Goal: Task Accomplishment & Management: Use online tool/utility

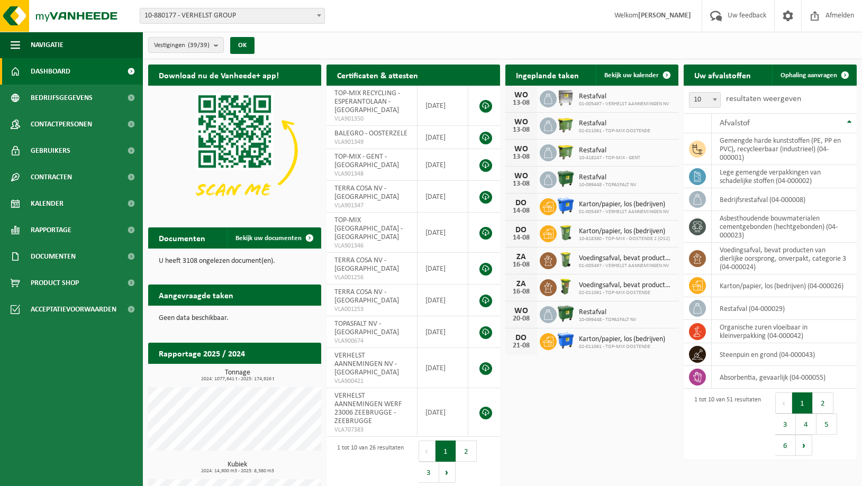
click at [206, 17] on span "10-880177 - VERHELST GROUP" at bounding box center [232, 15] width 184 height 15
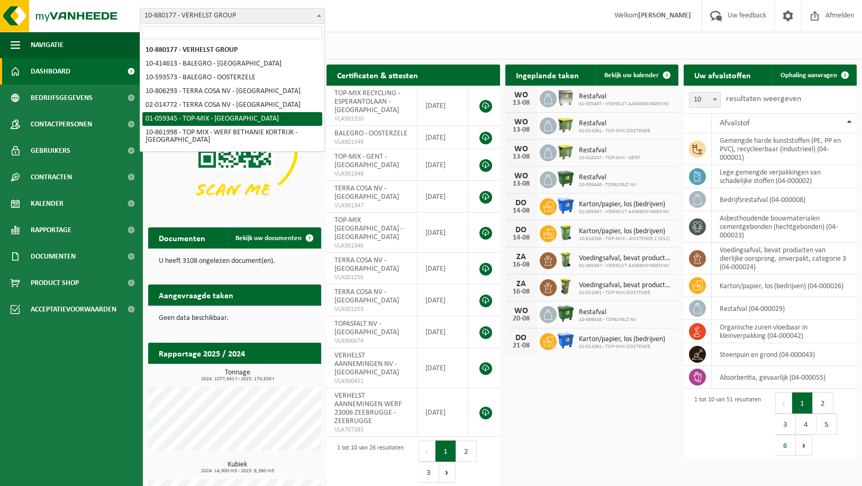
select select "379"
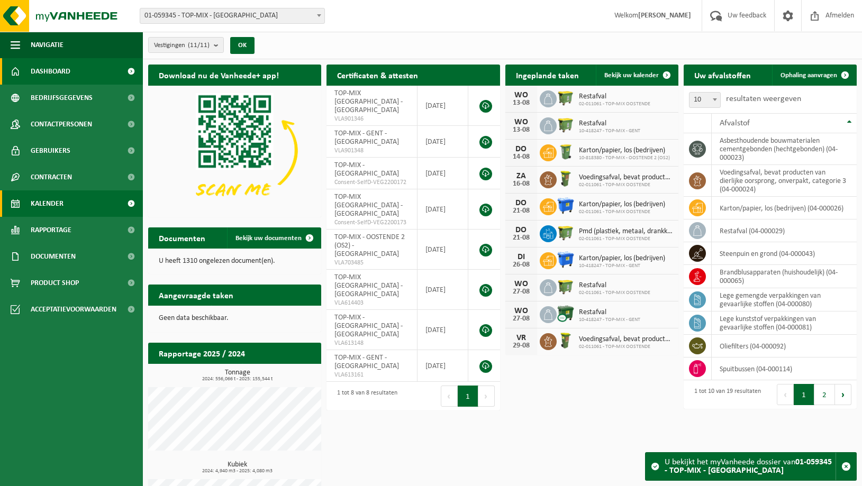
click at [46, 201] on span "Kalender" at bounding box center [47, 203] width 33 height 26
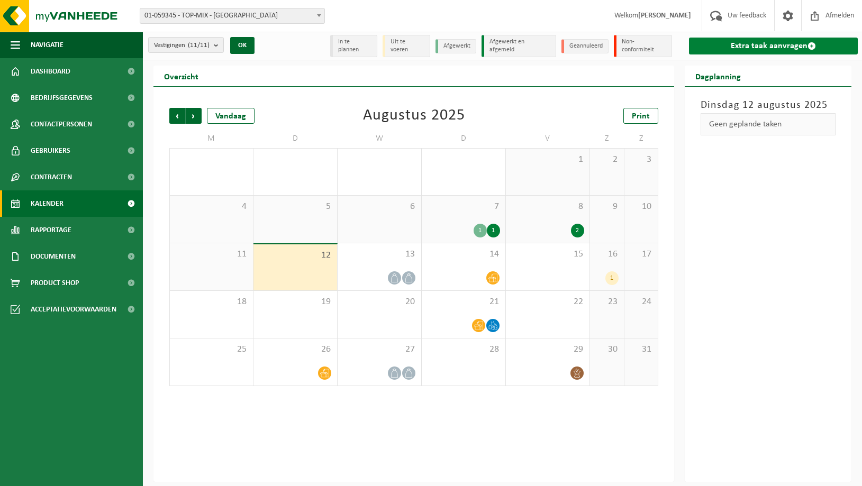
click at [751, 42] on link "Extra taak aanvragen" at bounding box center [773, 46] width 169 height 17
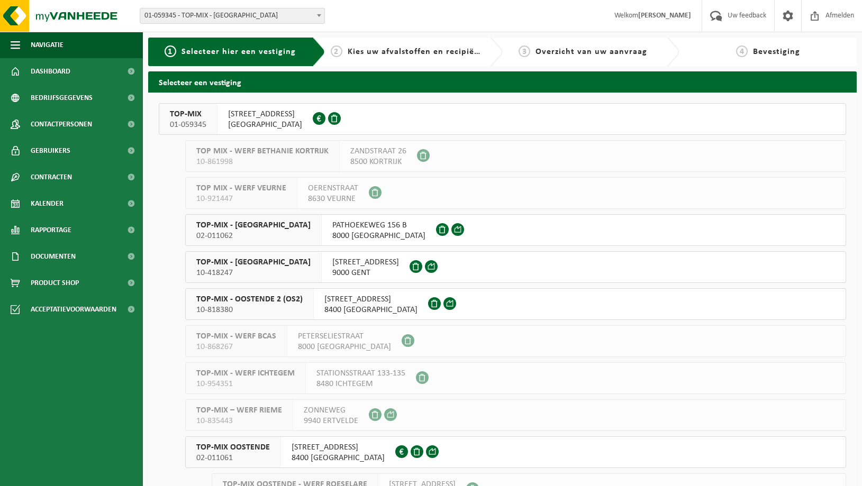
click at [242, 111] on span "OUDENBURGSESTEENWEG 106" at bounding box center [265, 114] width 74 height 11
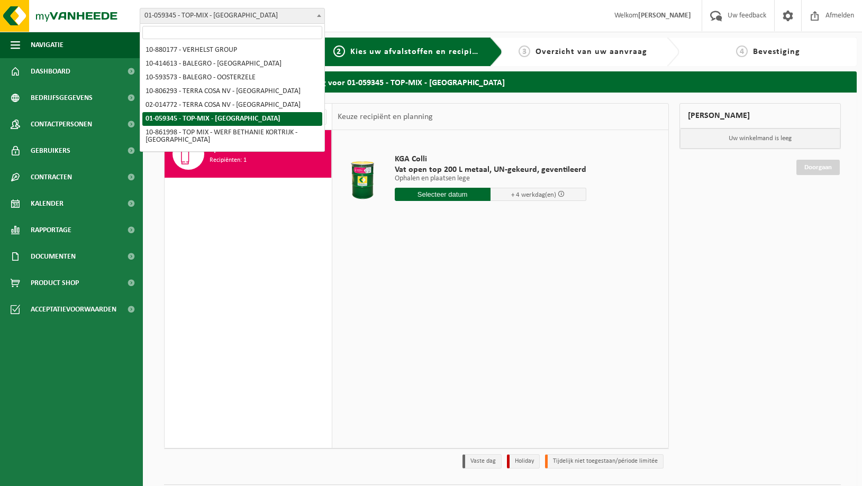
click at [213, 15] on span "01-059345 - TOP-MIX - [GEOGRAPHIC_DATA]" at bounding box center [232, 15] width 184 height 15
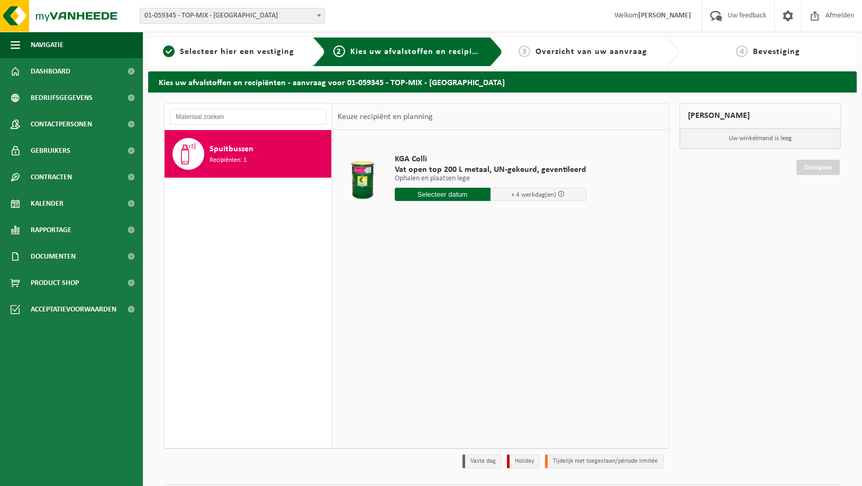
click at [208, 17] on span "01-059345 - TOP-MIX - [GEOGRAPHIC_DATA]" at bounding box center [232, 15] width 184 height 15
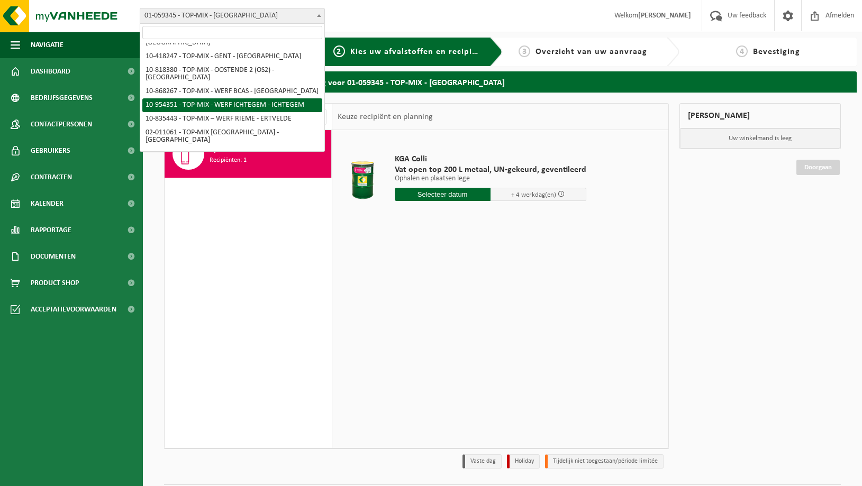
scroll to position [162, 0]
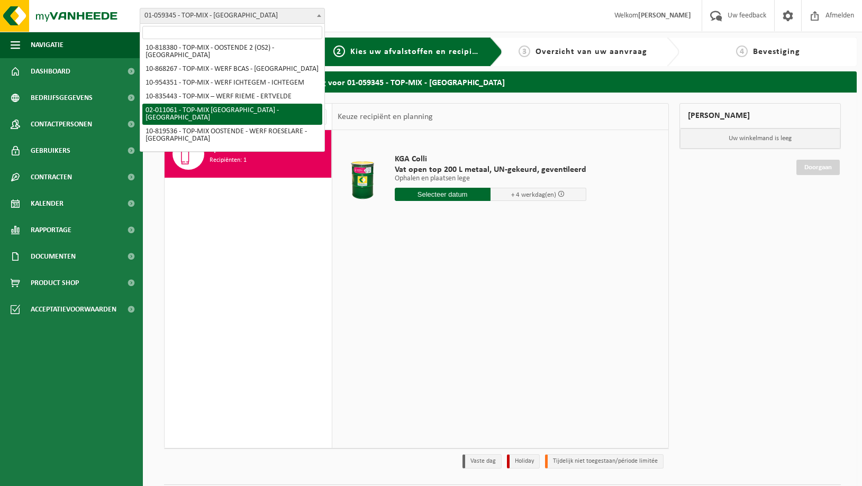
select select "2080"
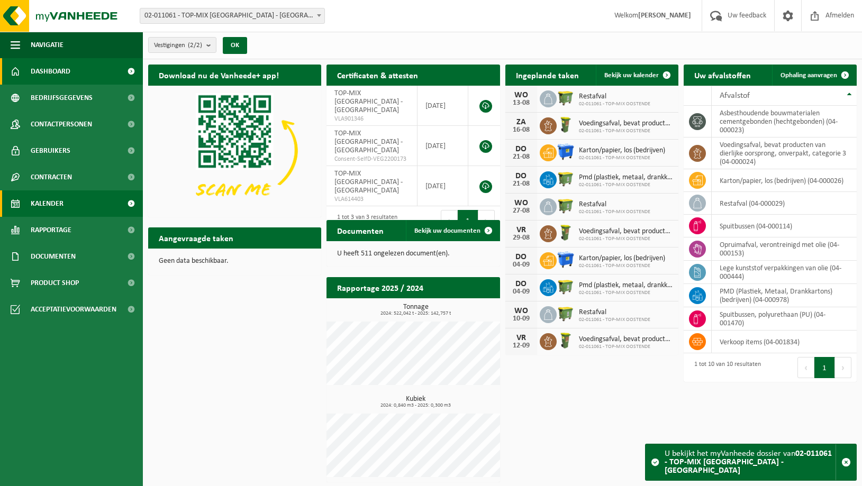
click at [38, 200] on span "Kalender" at bounding box center [47, 203] width 33 height 26
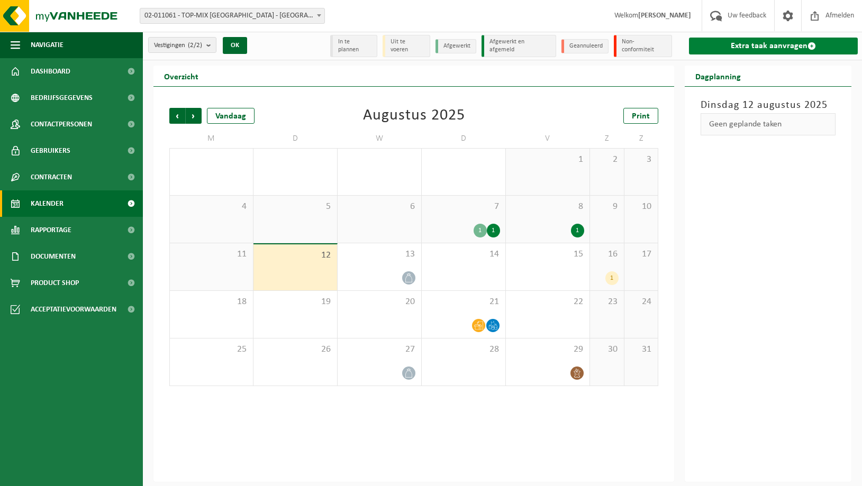
click at [766, 45] on link "Extra taak aanvragen" at bounding box center [773, 46] width 169 height 17
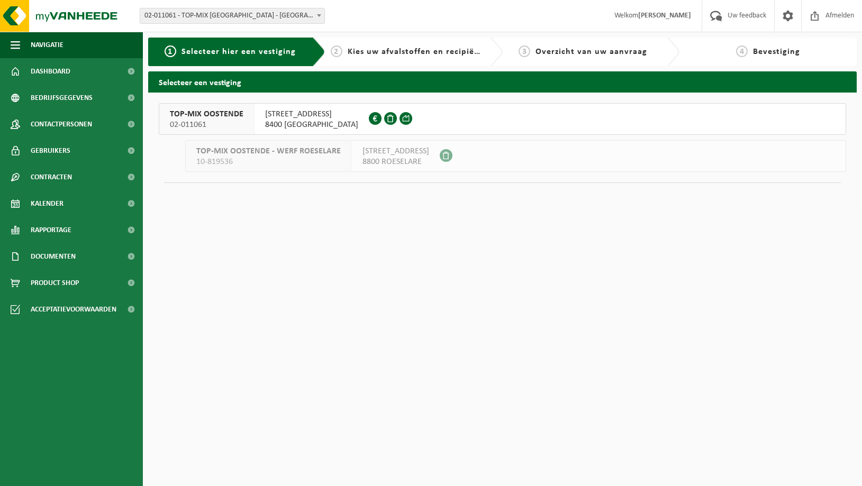
click at [297, 115] on span "[STREET_ADDRESS]" at bounding box center [311, 114] width 93 height 11
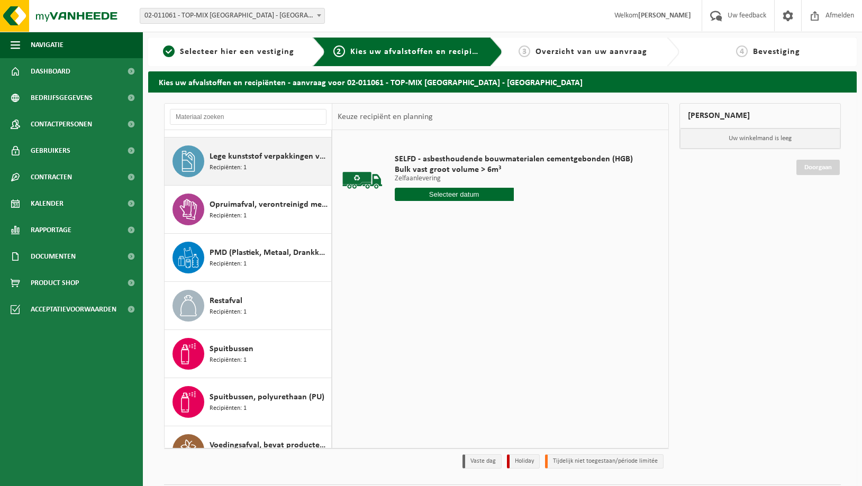
scroll to position [115, 0]
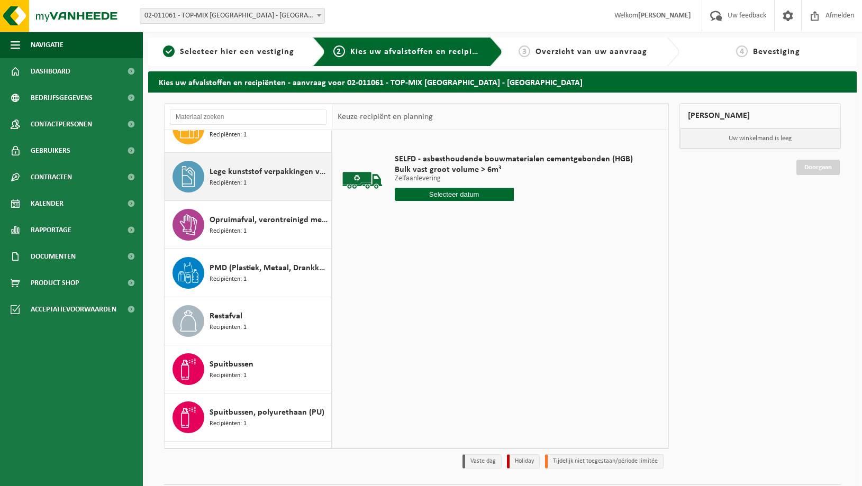
click at [224, 171] on span "Lege kunststof verpakkingen van olie" at bounding box center [268, 172] width 119 height 13
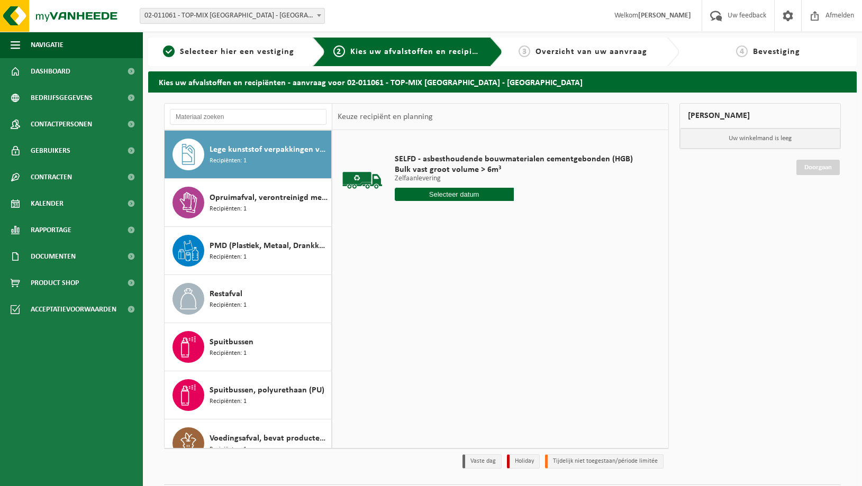
scroll to position [96, 0]
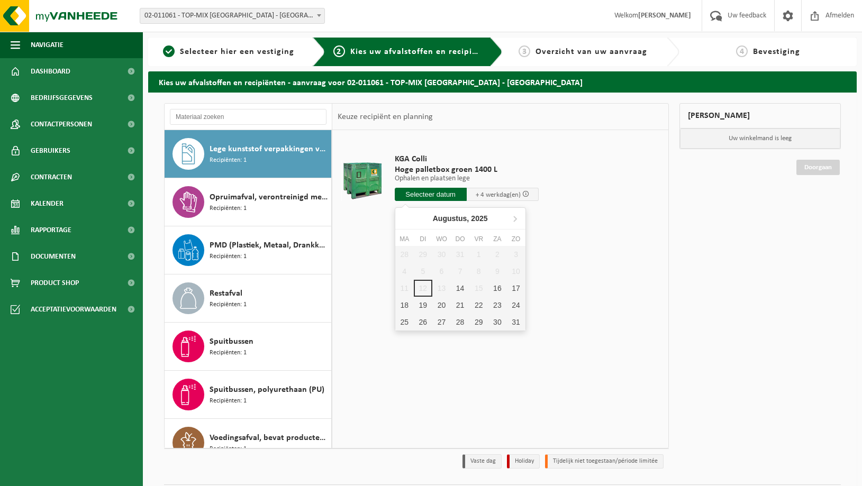
click at [427, 191] on input "text" at bounding box center [431, 194] width 72 height 13
click at [459, 291] on div "14" at bounding box center [460, 288] width 19 height 17
type input "Van 2025-08-14"
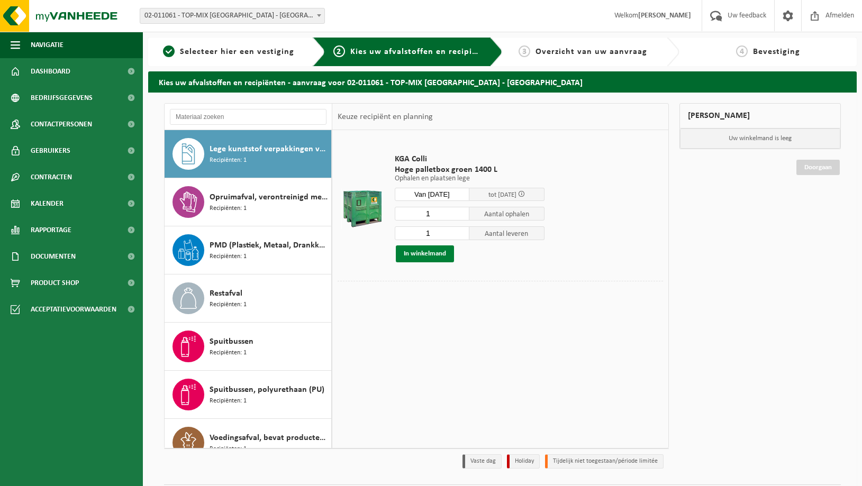
click at [409, 252] on button "In winkelmand" at bounding box center [425, 253] width 58 height 17
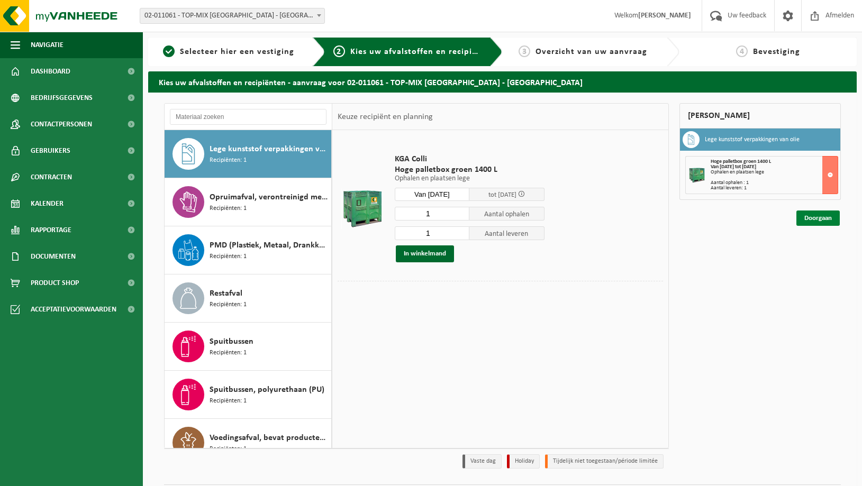
click at [814, 217] on link "Doorgaan" at bounding box center [817, 217] width 43 height 15
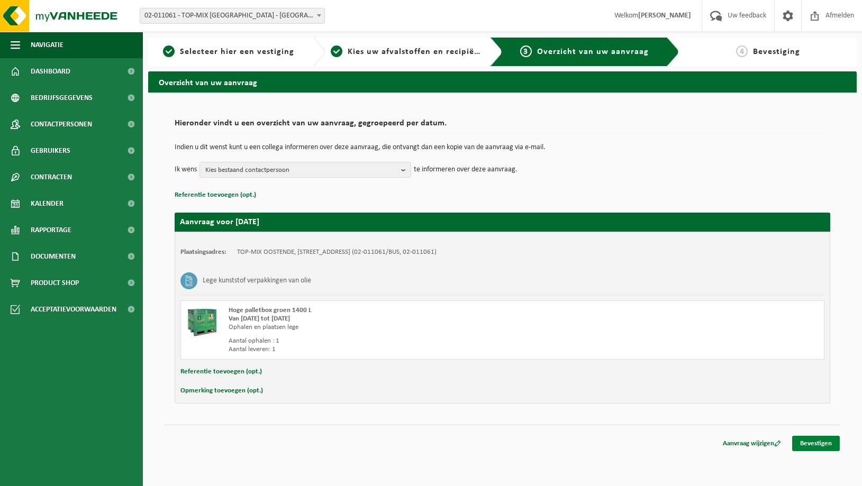
click at [825, 442] on link "Bevestigen" at bounding box center [816, 443] width 48 height 15
click at [40, 70] on span "Dashboard" at bounding box center [51, 71] width 40 height 26
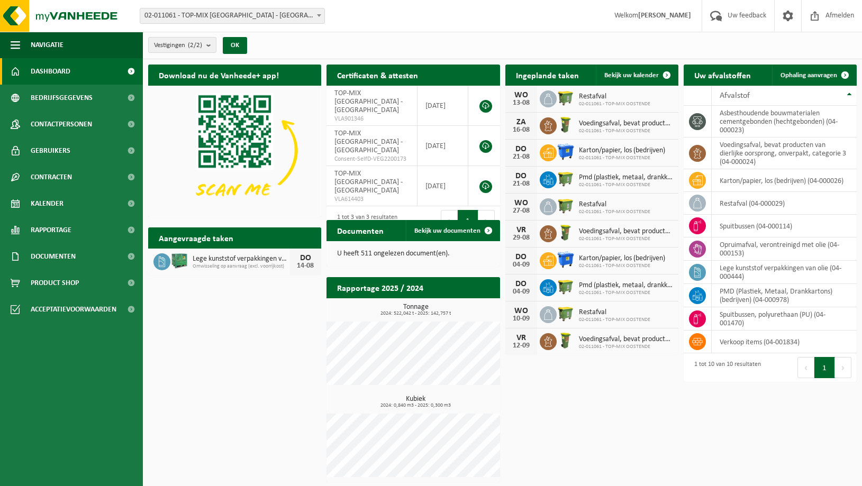
click at [214, 10] on span "02-011061 - TOP-MIX [GEOGRAPHIC_DATA] - [GEOGRAPHIC_DATA]" at bounding box center [232, 15] width 184 height 15
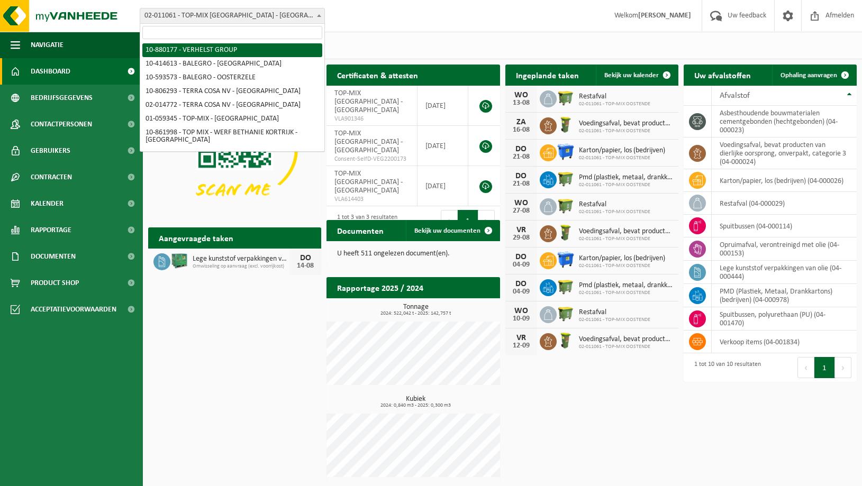
select select "109241"
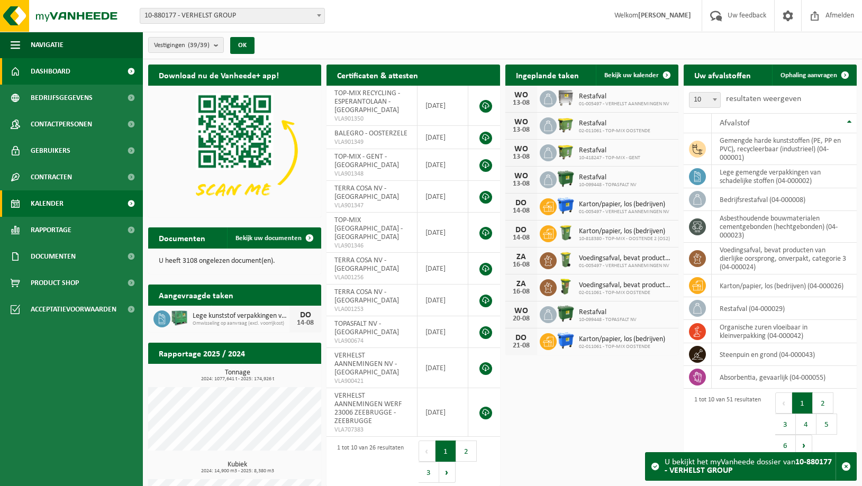
click at [46, 207] on span "Kalender" at bounding box center [47, 203] width 33 height 26
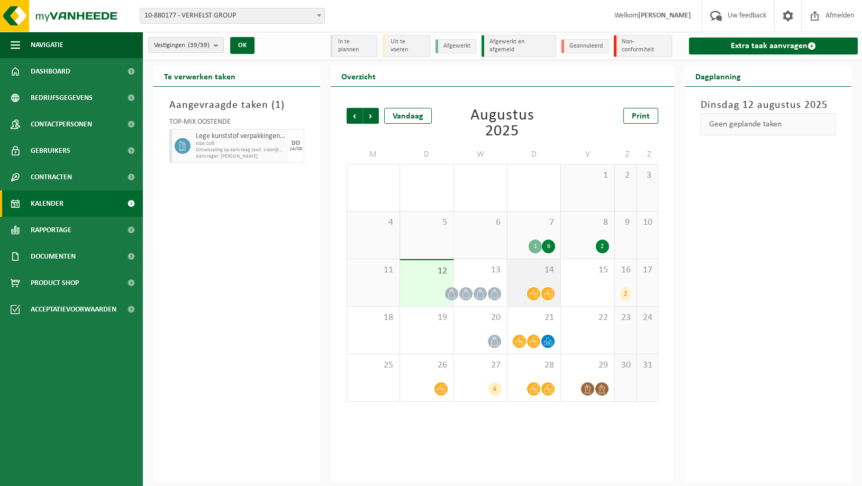
click at [536, 287] on div at bounding box center [533, 294] width 14 height 14
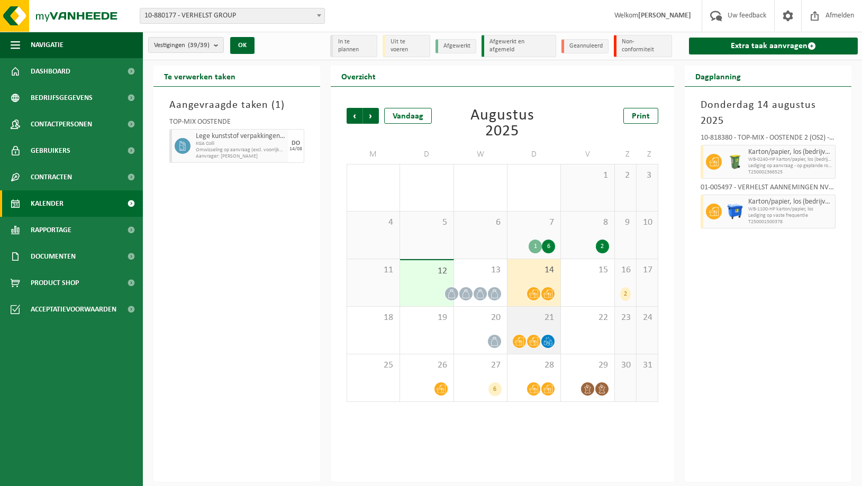
click at [544, 334] on div at bounding box center [533, 341] width 42 height 14
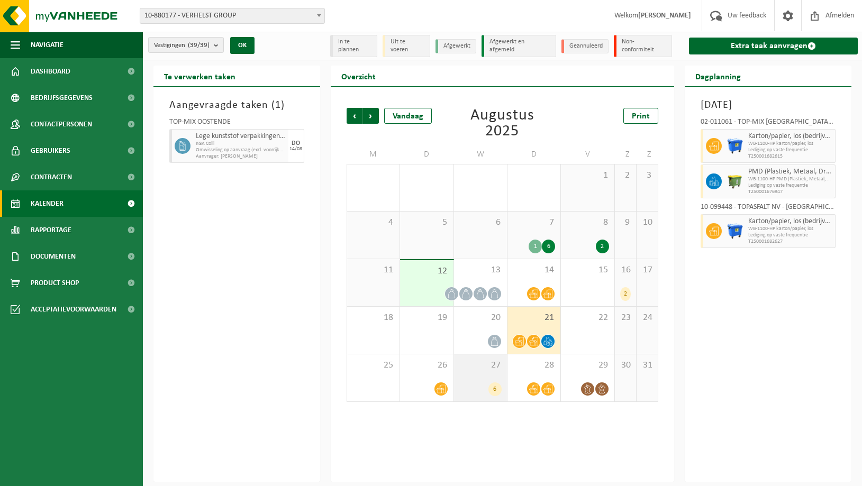
click at [496, 372] on div "27 6" at bounding box center [480, 377] width 53 height 47
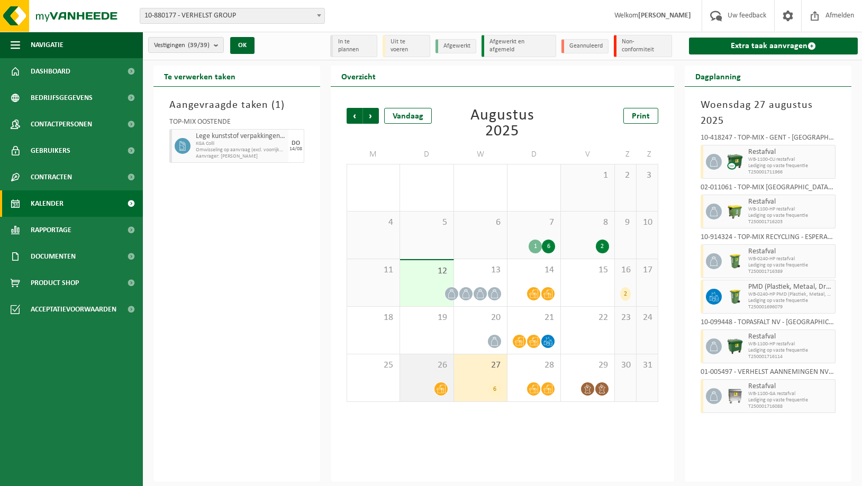
click at [420, 374] on div "26" at bounding box center [426, 377] width 53 height 47
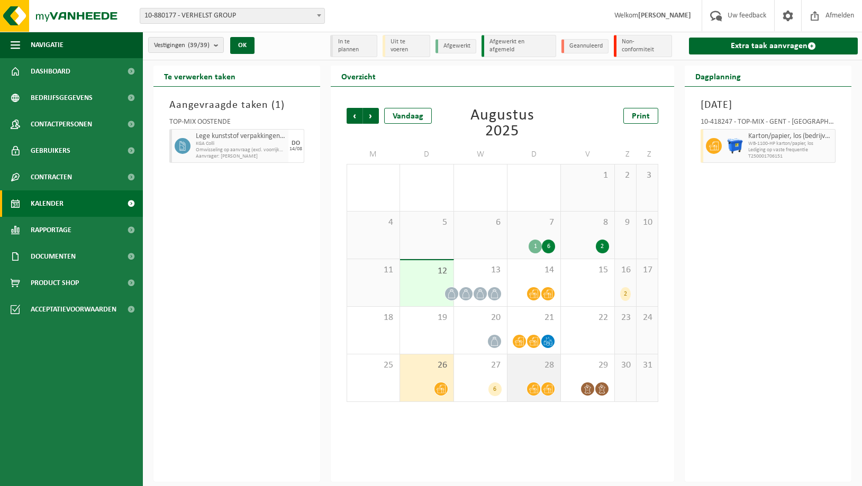
click at [541, 367] on span "28" at bounding box center [533, 366] width 42 height 12
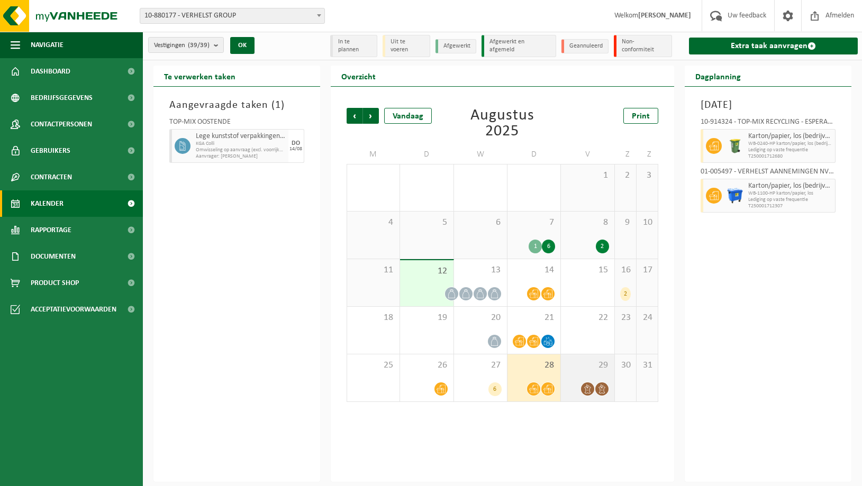
click at [591, 368] on span "29" at bounding box center [587, 366] width 42 height 12
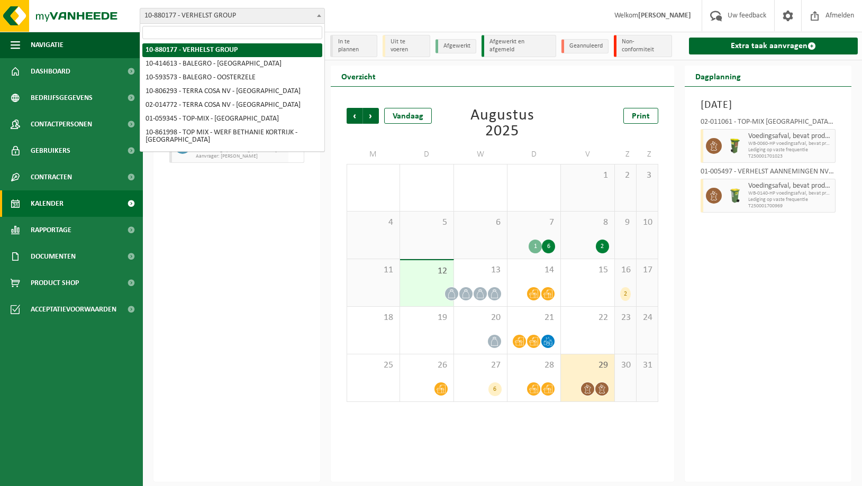
click at [232, 16] on span "10-880177 - VERHELST GROUP" at bounding box center [232, 15] width 184 height 15
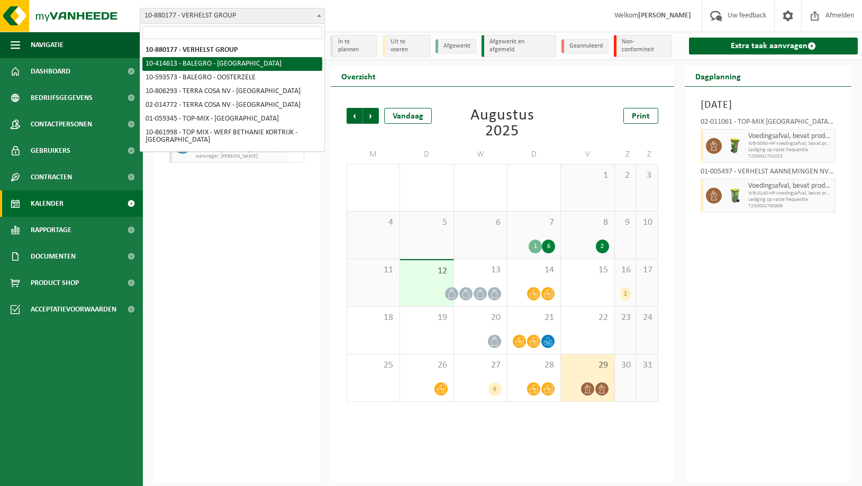
select select "5885"
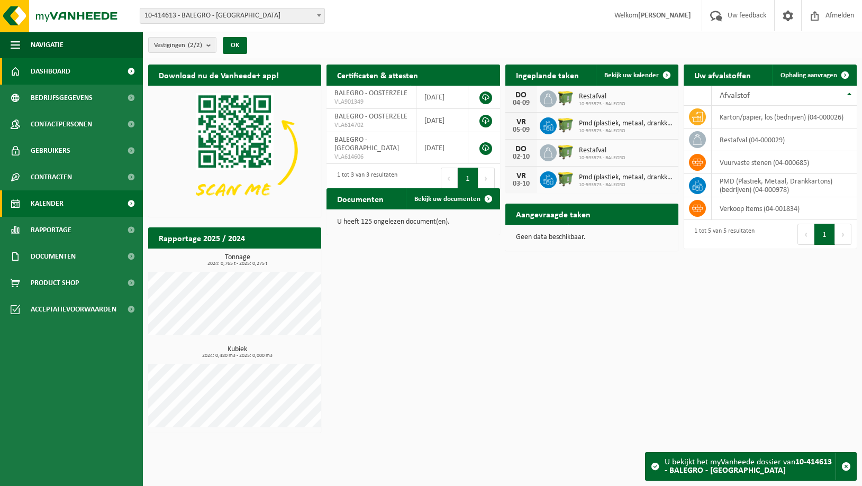
click at [41, 204] on span "Kalender" at bounding box center [47, 203] width 33 height 26
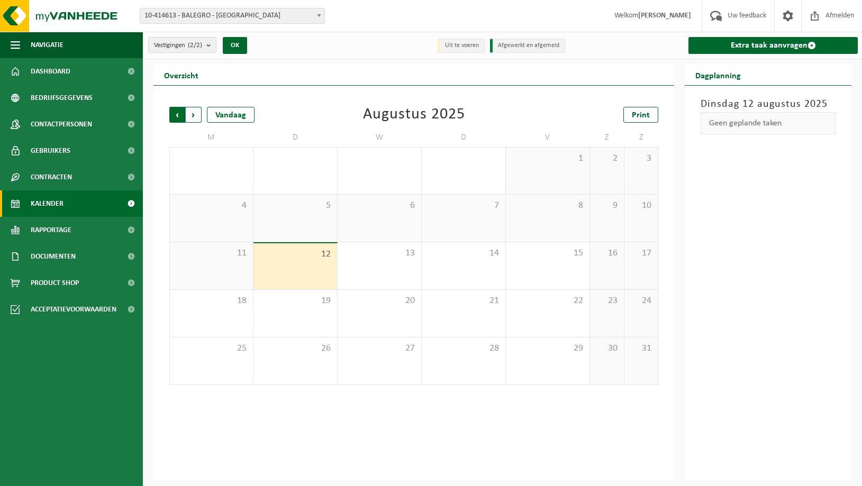
click at [190, 113] on span "Volgende" at bounding box center [194, 115] width 16 height 16
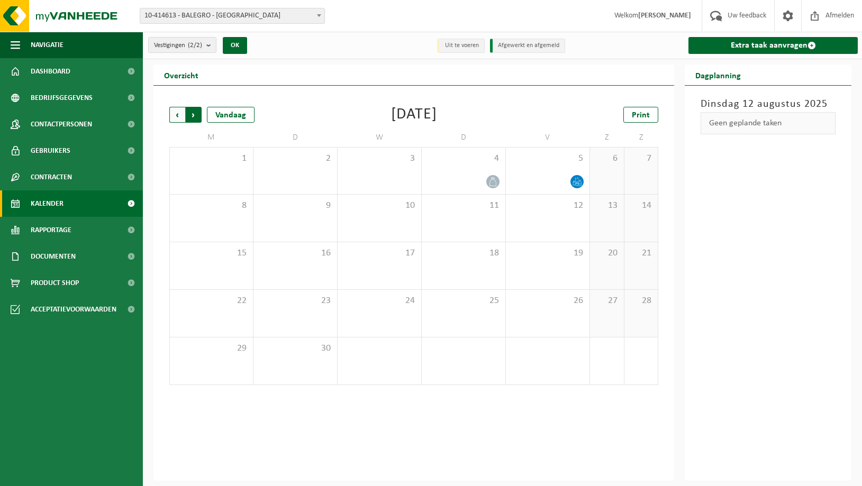
click at [175, 114] on span "Vorige" at bounding box center [177, 115] width 16 height 16
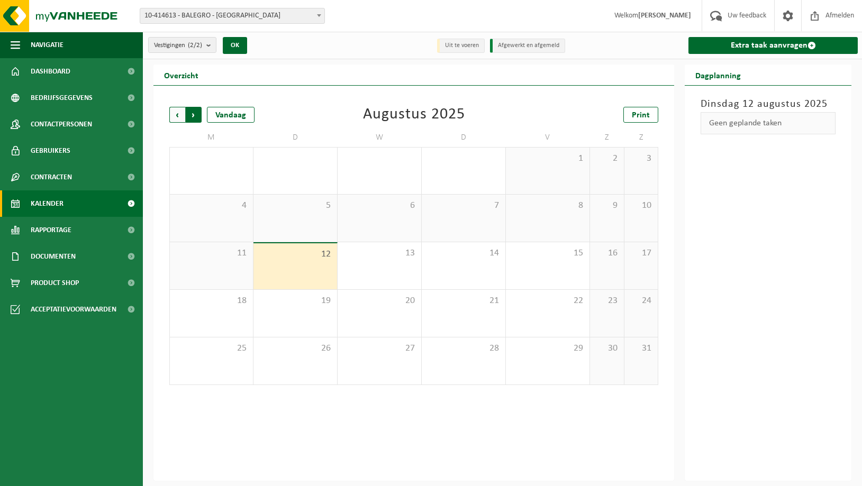
click at [176, 113] on span "Vorige" at bounding box center [177, 115] width 16 height 16
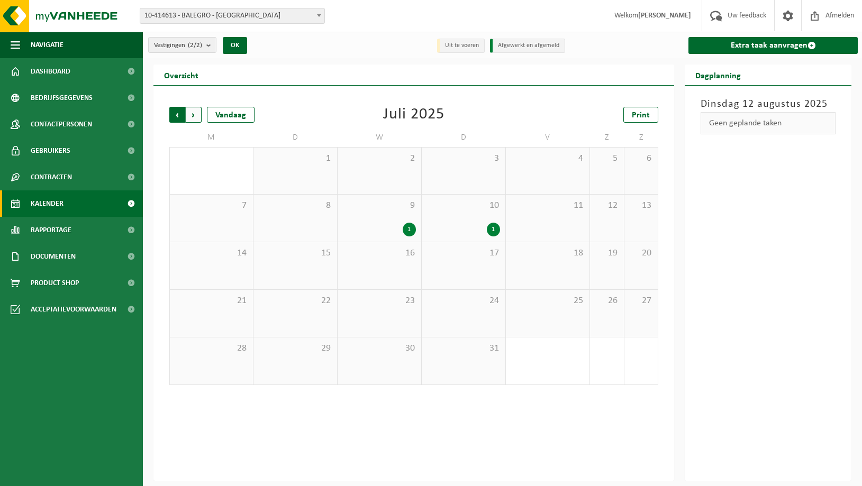
click at [193, 114] on span "Volgende" at bounding box center [194, 115] width 16 height 16
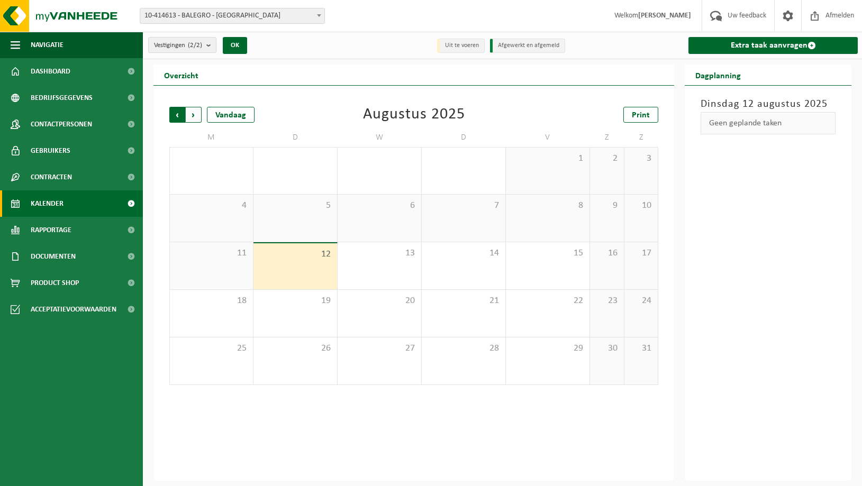
click at [191, 113] on span "Volgende" at bounding box center [194, 115] width 16 height 16
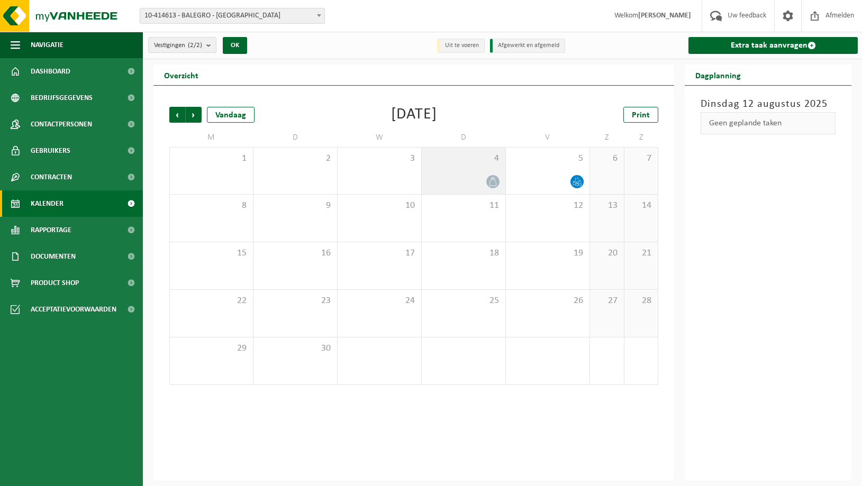
click at [477, 163] on span "4" at bounding box center [463, 159] width 73 height 12
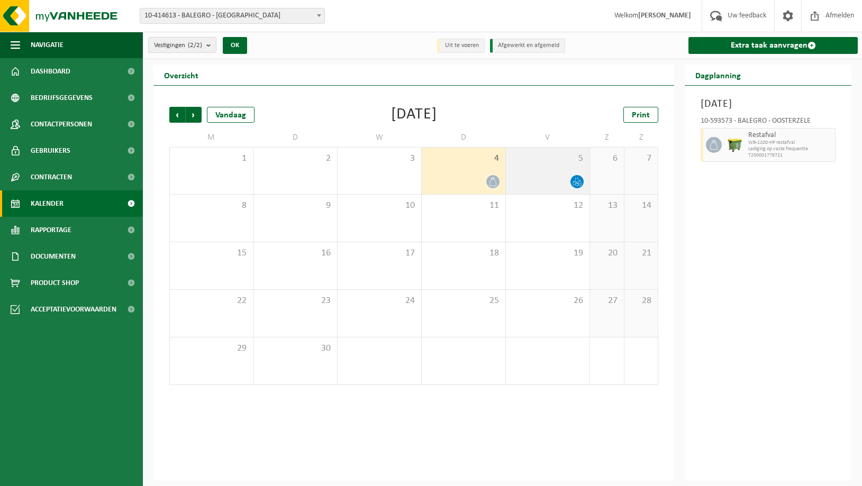
click at [559, 167] on div "5" at bounding box center [548, 171] width 84 height 47
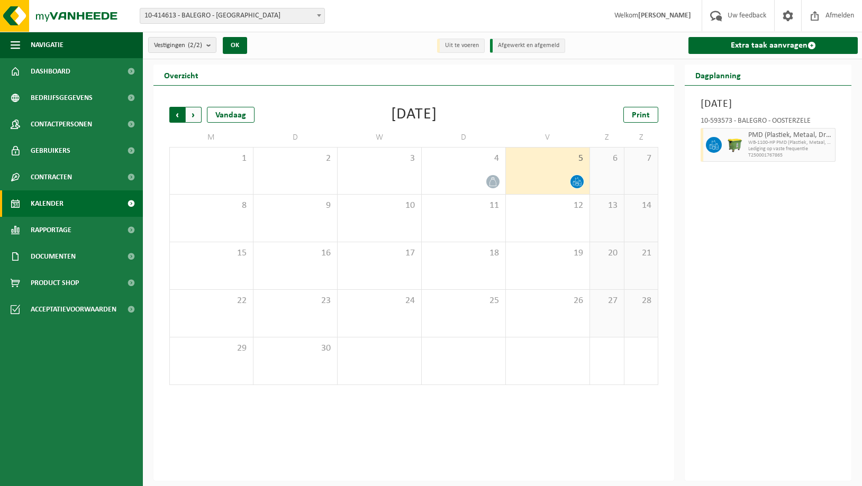
click at [192, 114] on span "Volgende" at bounding box center [194, 115] width 16 height 16
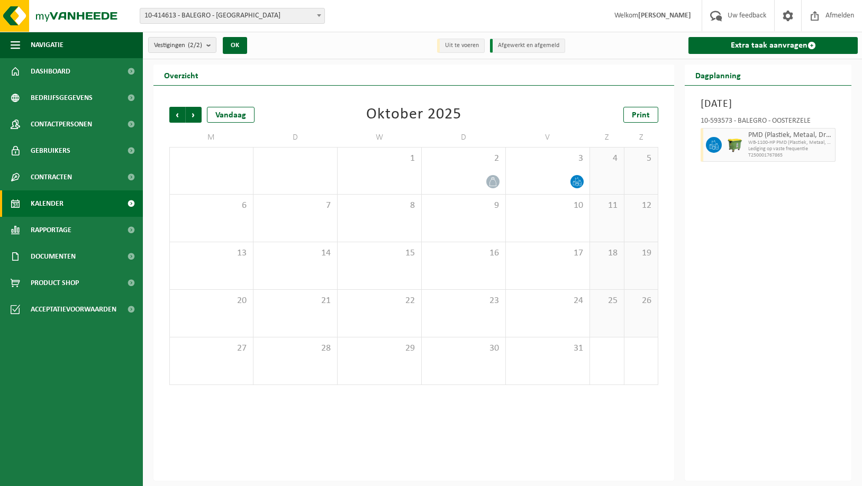
click at [192, 114] on span "Volgende" at bounding box center [194, 115] width 16 height 16
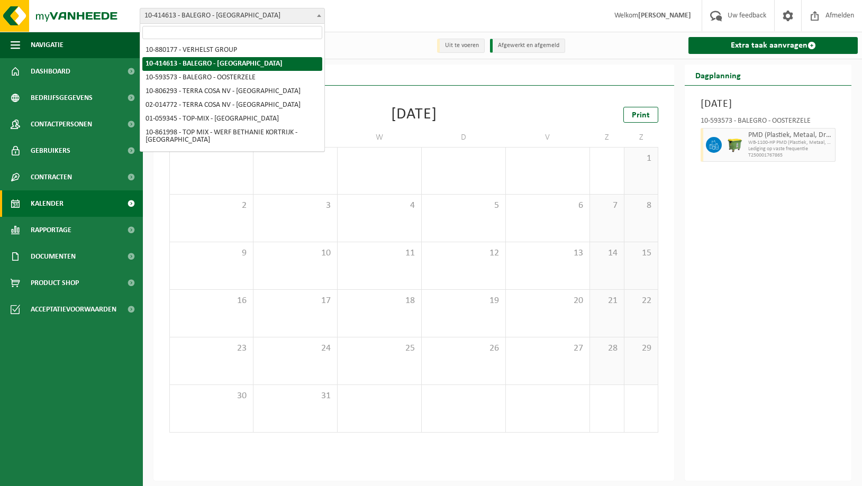
click at [204, 18] on span "10-414613 - BALEGRO - [GEOGRAPHIC_DATA]" at bounding box center [232, 15] width 184 height 15
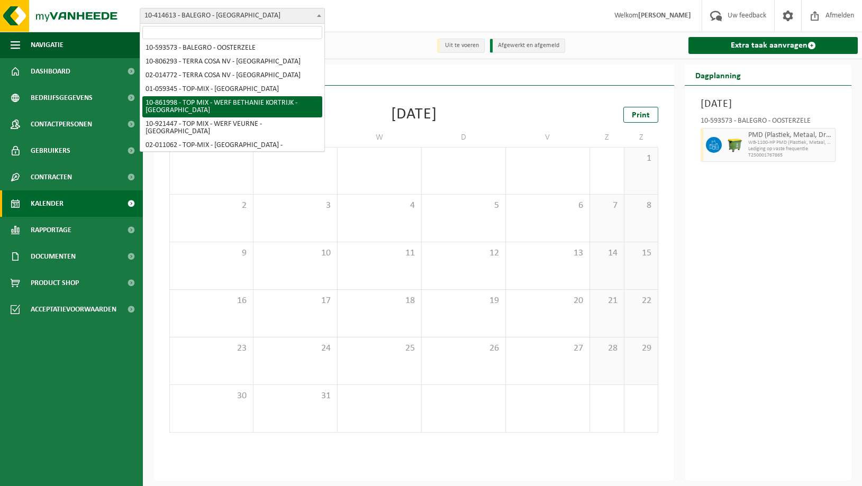
scroll to position [54, 0]
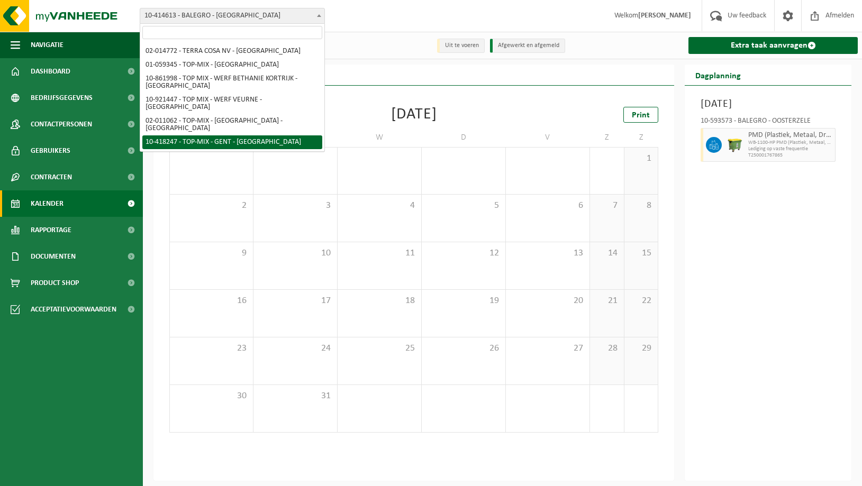
select select "3109"
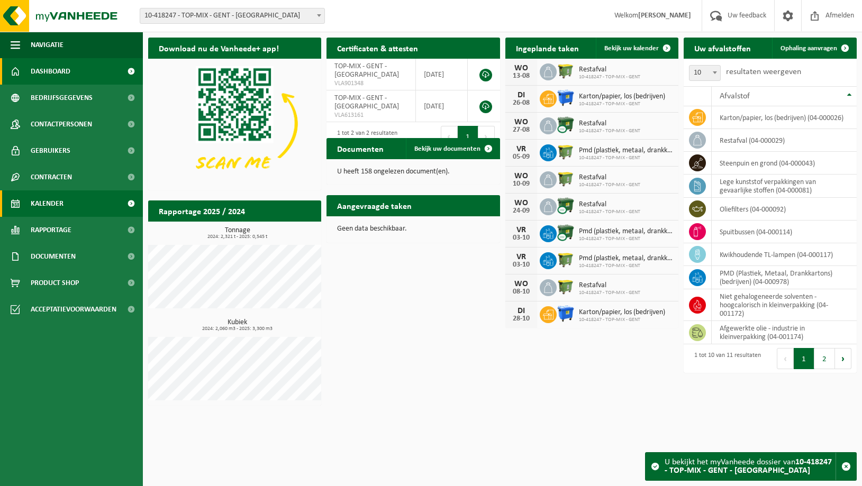
click at [45, 201] on span "Kalender" at bounding box center [47, 203] width 33 height 26
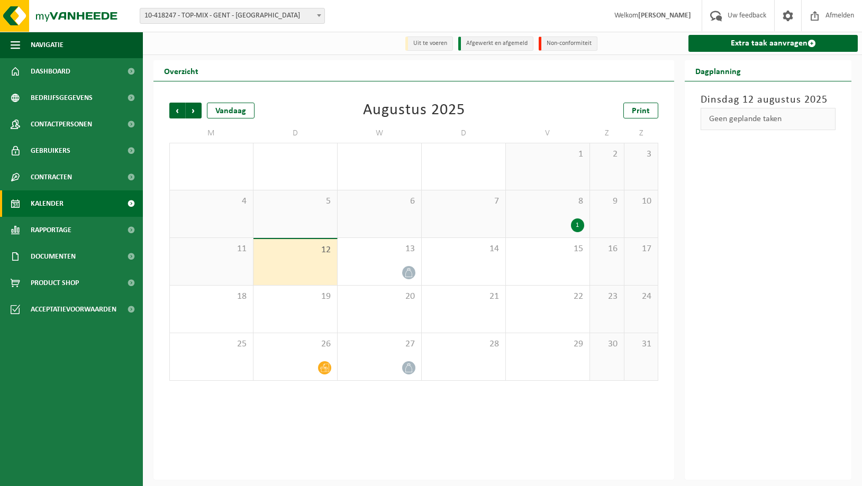
click at [553, 222] on div "1" at bounding box center [547, 225] width 73 height 14
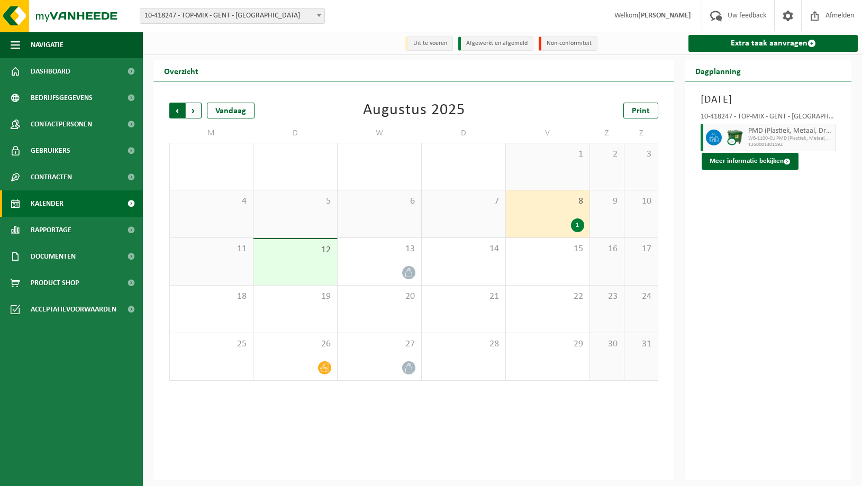
click at [193, 109] on span "Volgende" at bounding box center [194, 111] width 16 height 16
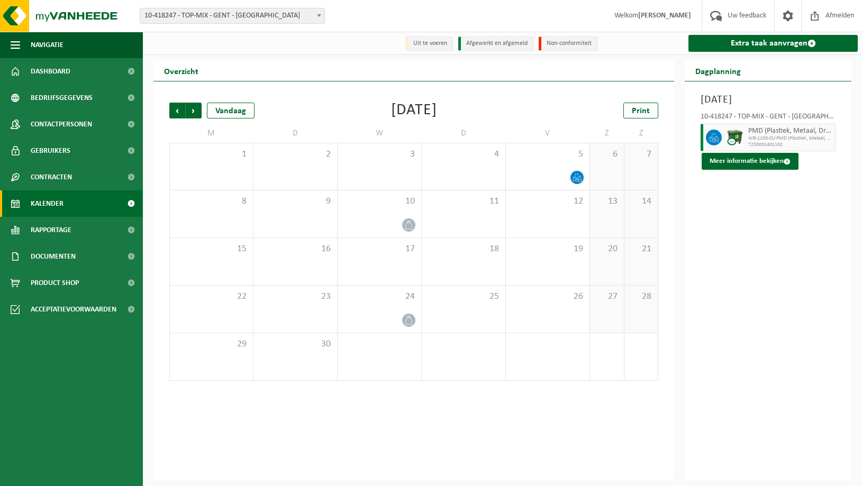
click at [193, 109] on span "Volgende" at bounding box center [194, 111] width 16 height 16
click at [211, 20] on span "10-418247 - TOP-MIX - GENT - [GEOGRAPHIC_DATA]" at bounding box center [232, 15] width 184 height 15
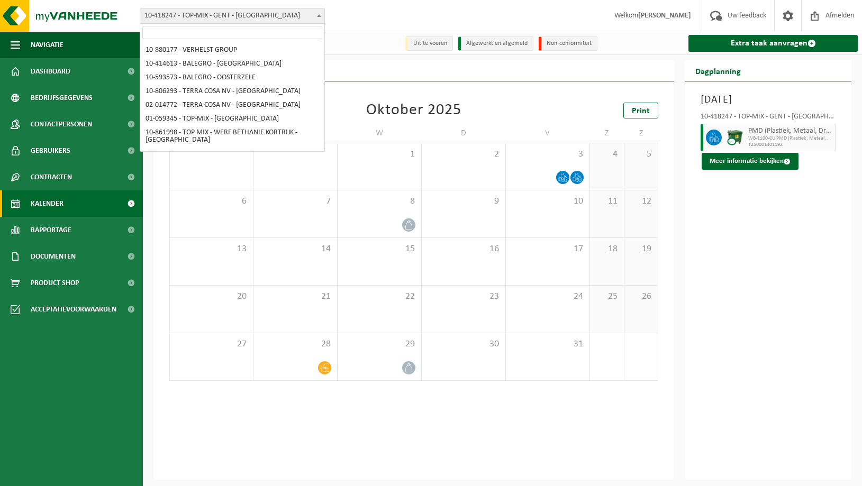
scroll to position [104, 0]
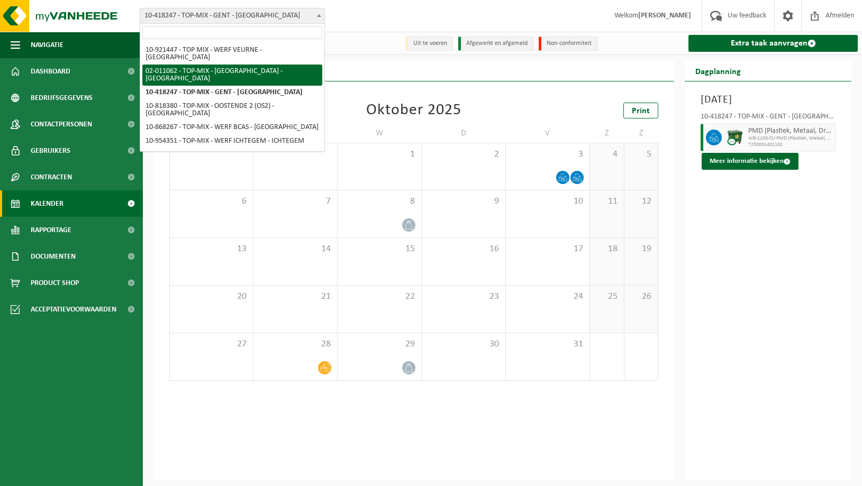
select select "2081"
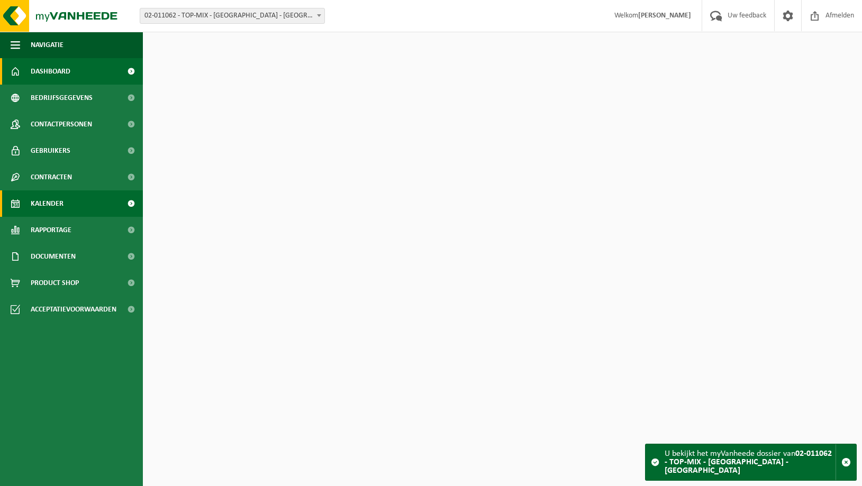
click at [51, 206] on span "Kalender" at bounding box center [47, 203] width 33 height 26
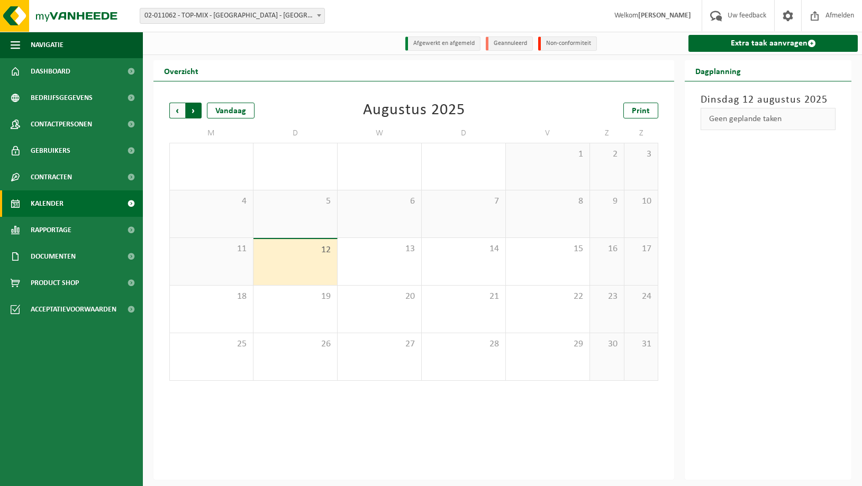
click at [178, 112] on span "Vorige" at bounding box center [177, 111] width 16 height 16
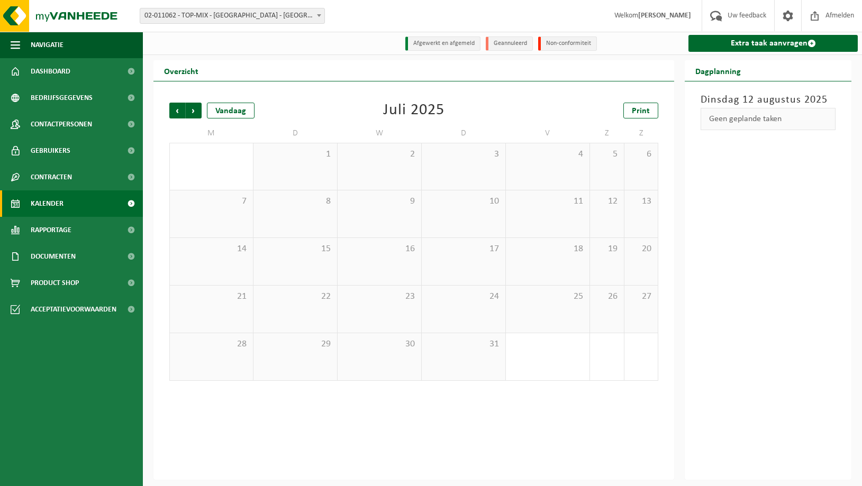
click at [178, 112] on span "Vorige" at bounding box center [177, 111] width 16 height 16
click at [395, 355] on div "25 1" at bounding box center [379, 356] width 84 height 47
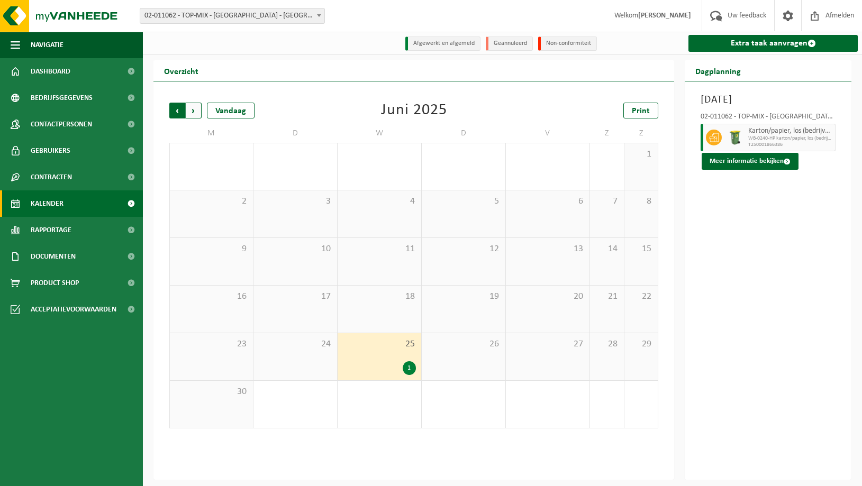
click at [189, 113] on span "Volgende" at bounding box center [194, 111] width 16 height 16
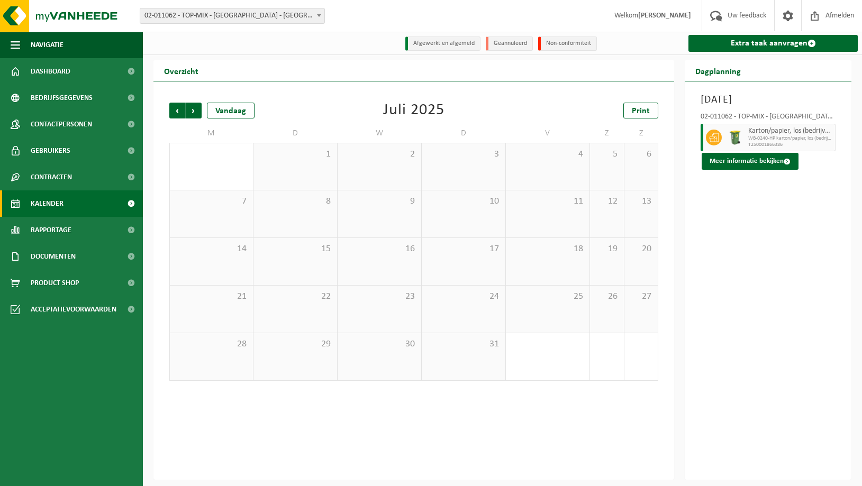
click at [189, 113] on span "Volgende" at bounding box center [194, 111] width 16 height 16
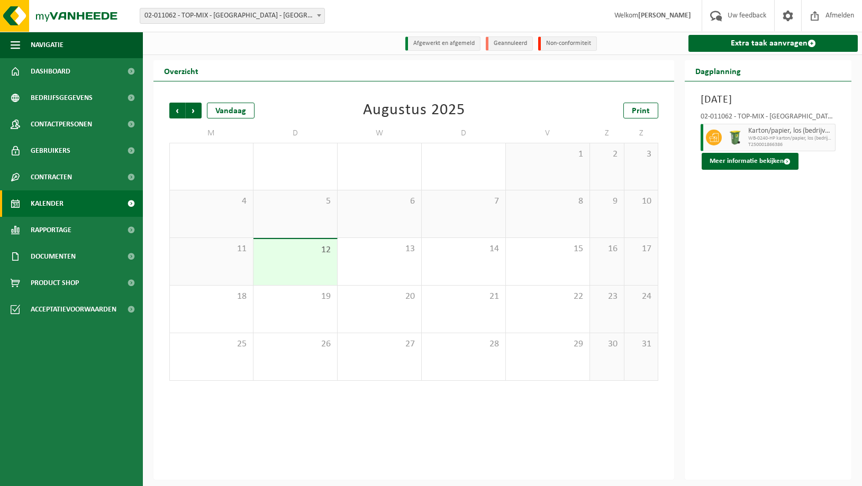
click at [189, 113] on span "Volgende" at bounding box center [194, 111] width 16 height 16
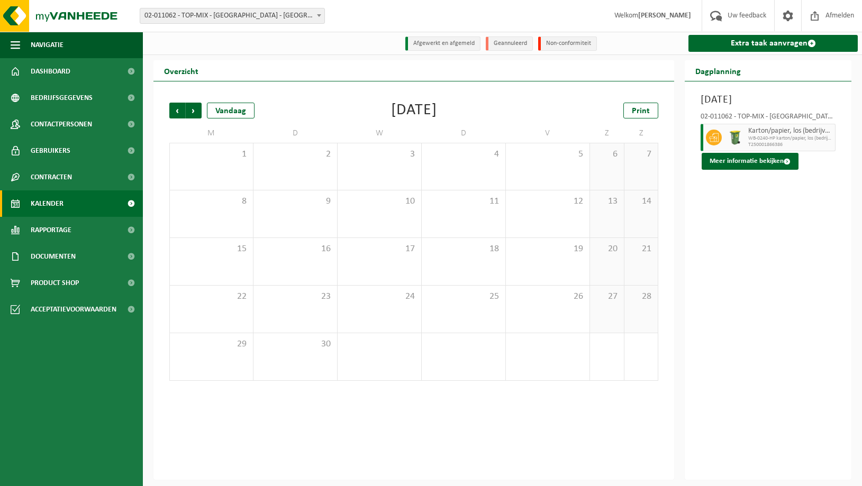
click at [189, 113] on span "Volgende" at bounding box center [194, 111] width 16 height 16
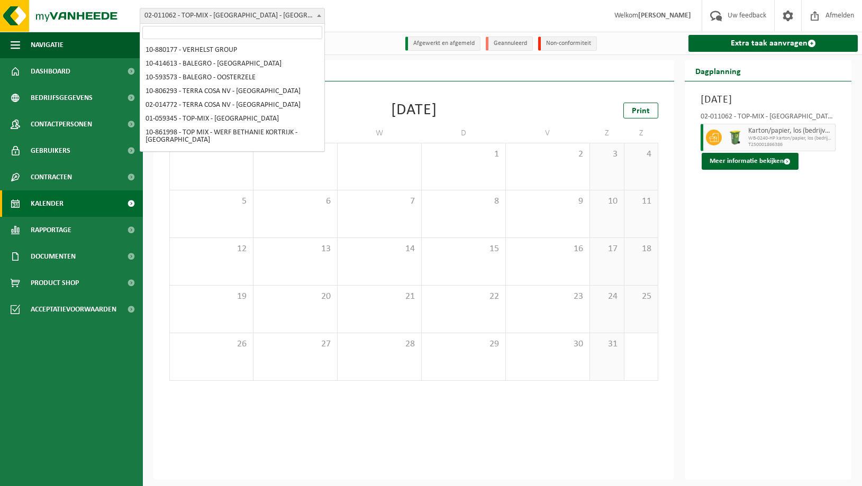
click at [186, 16] on span "02-011062 - TOP-MIX - [GEOGRAPHIC_DATA] - [GEOGRAPHIC_DATA]" at bounding box center [232, 15] width 184 height 15
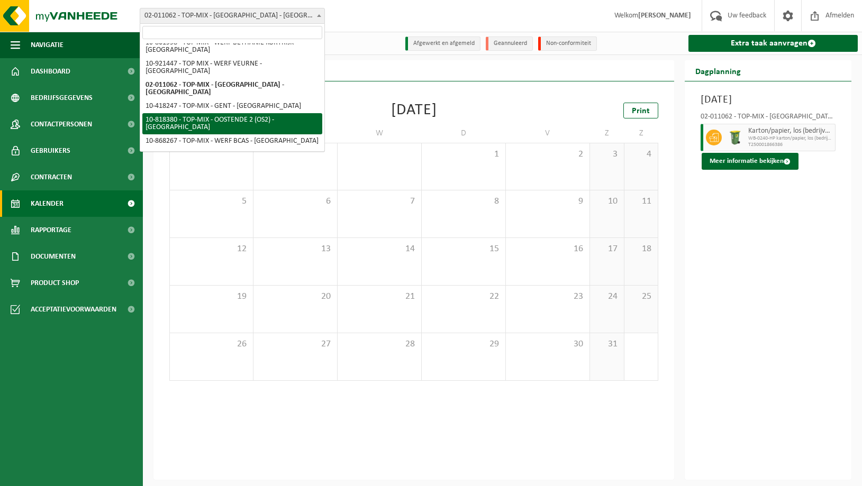
select select "39036"
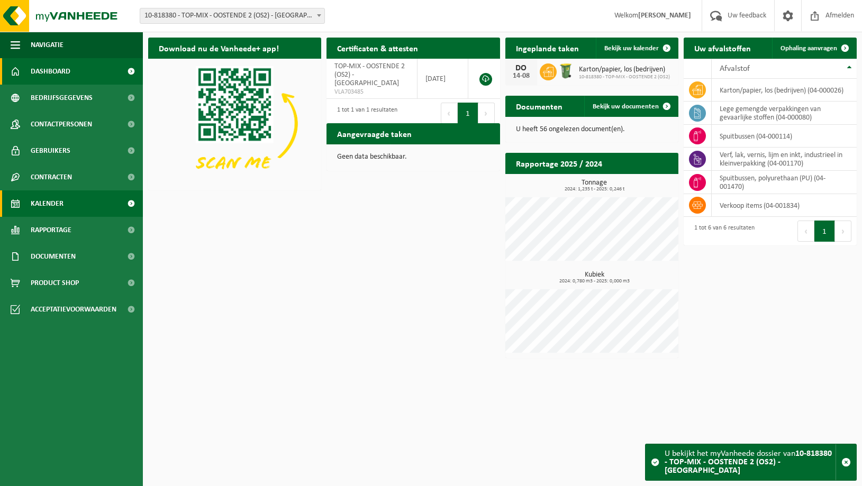
click at [54, 203] on span "Kalender" at bounding box center [47, 203] width 33 height 26
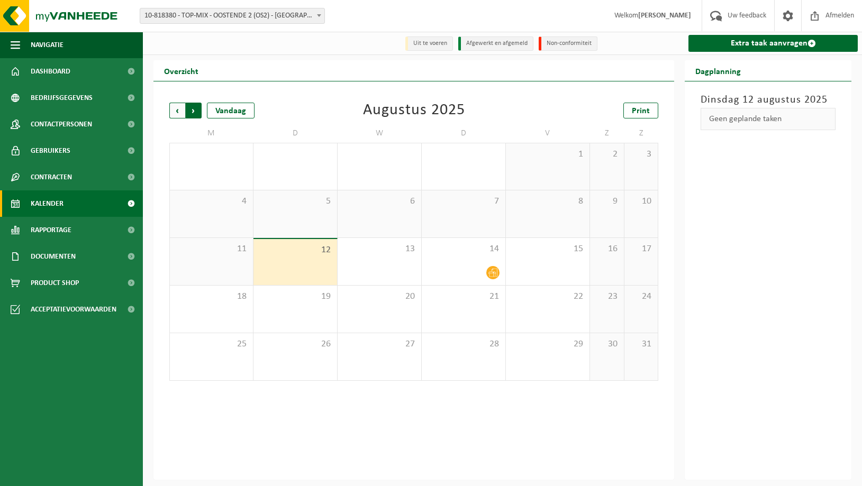
click at [175, 114] on span "Vorige" at bounding box center [177, 111] width 16 height 16
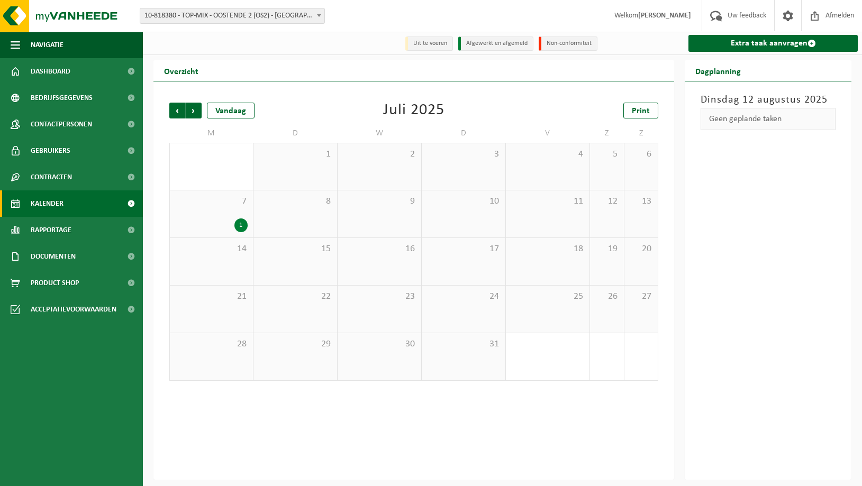
click at [237, 234] on div "7 1" at bounding box center [211, 213] width 83 height 47
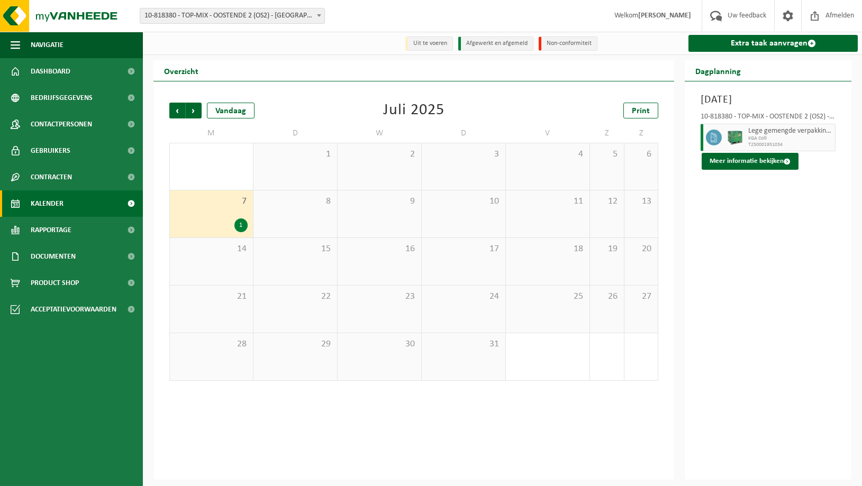
click at [168, 107] on div "Vorige Volgende Vandaag Juli 2025 Print M D W D V Z Z 30 1 2 3 4 5 6 7 1 8 9 10…" at bounding box center [413, 241] width 499 height 299
click at [175, 111] on span "Vorige" at bounding box center [177, 111] width 16 height 16
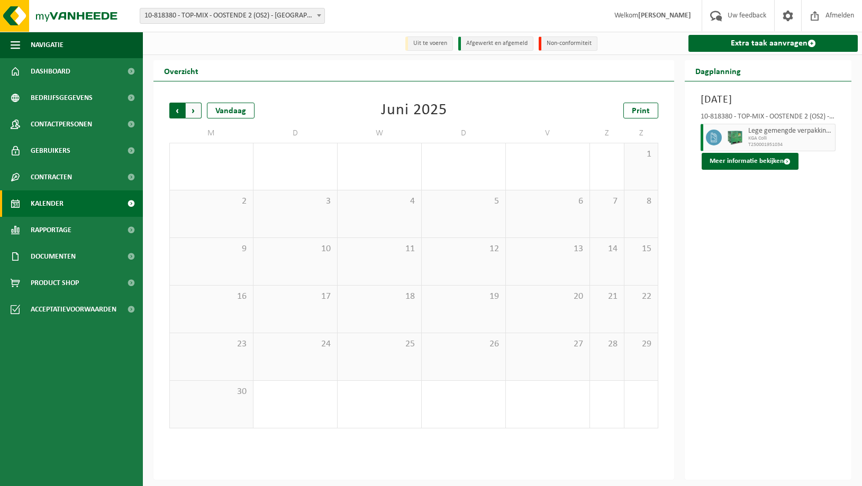
click at [197, 111] on span "Volgende" at bounding box center [194, 111] width 16 height 16
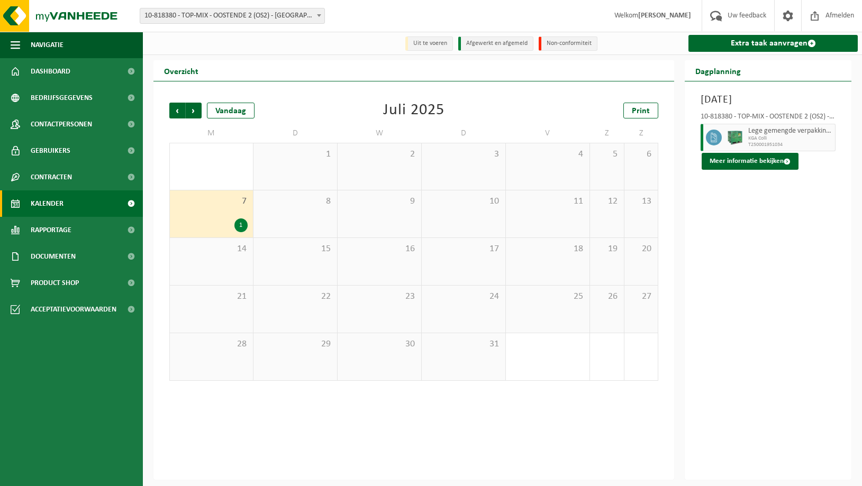
click at [197, 111] on span "Volgende" at bounding box center [194, 111] width 16 height 16
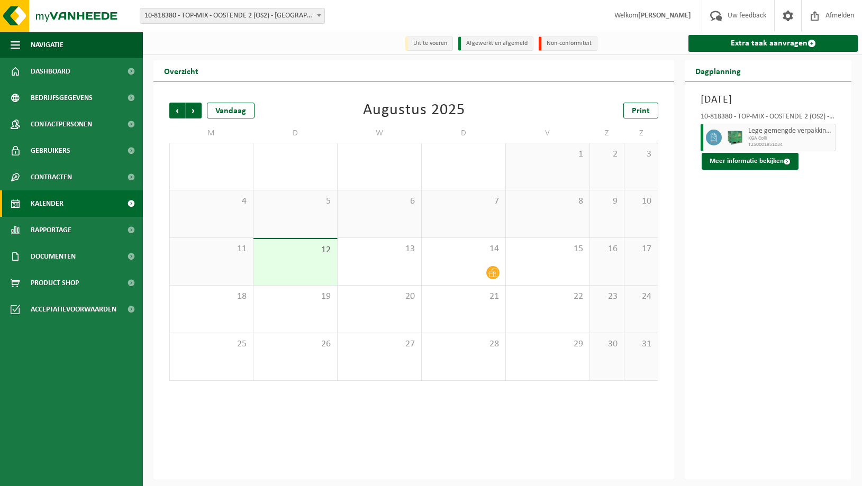
click at [197, 111] on span "Volgende" at bounding box center [194, 111] width 16 height 16
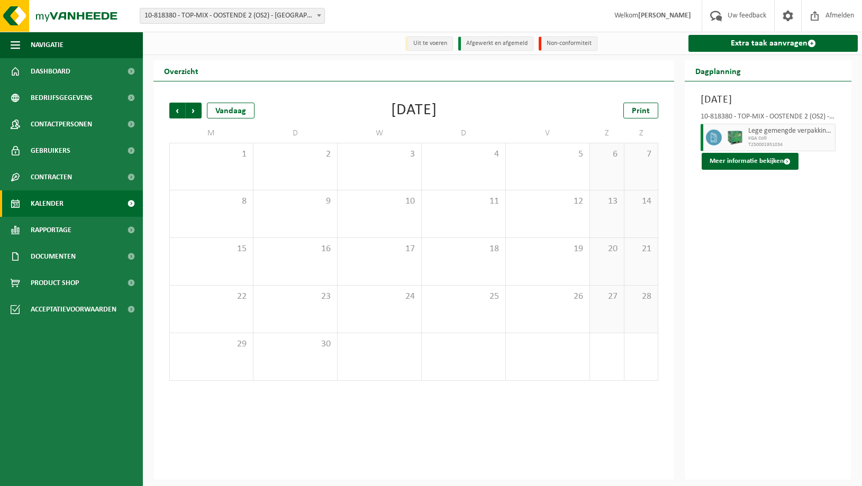
click at [197, 111] on span "Volgende" at bounding box center [194, 111] width 16 height 16
click at [174, 110] on span "Vorige" at bounding box center [177, 111] width 16 height 16
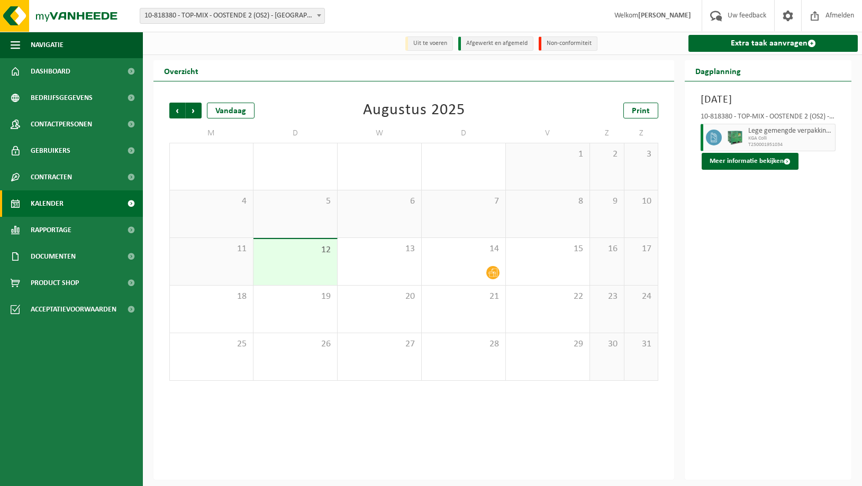
click at [174, 110] on span "Vorige" at bounding box center [177, 111] width 16 height 16
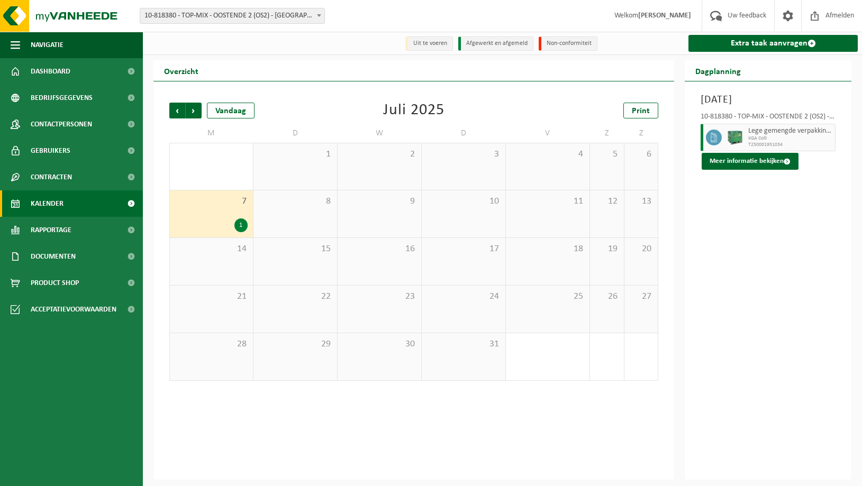
click at [174, 110] on span "Vorige" at bounding box center [177, 111] width 16 height 16
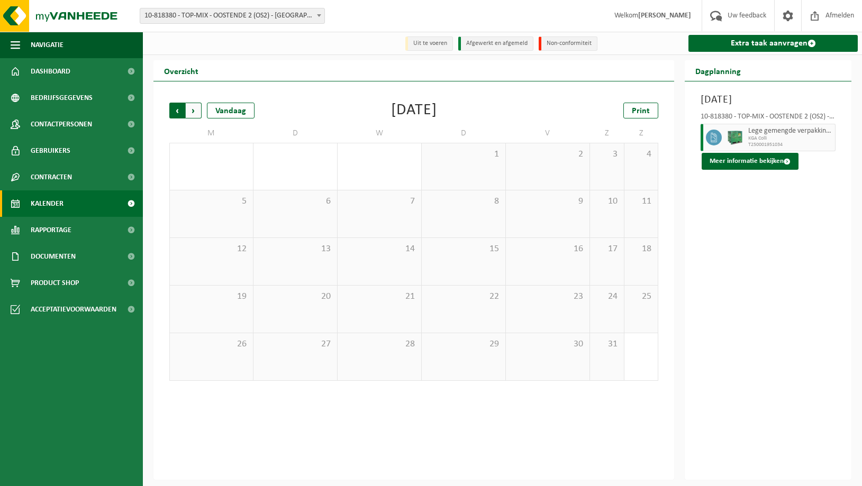
click at [190, 111] on span "Volgende" at bounding box center [194, 111] width 16 height 16
click at [177, 112] on span "Vorige" at bounding box center [177, 111] width 16 height 16
click at [176, 112] on span "Vorige" at bounding box center [177, 111] width 16 height 16
click at [194, 111] on span "Volgende" at bounding box center [194, 111] width 16 height 16
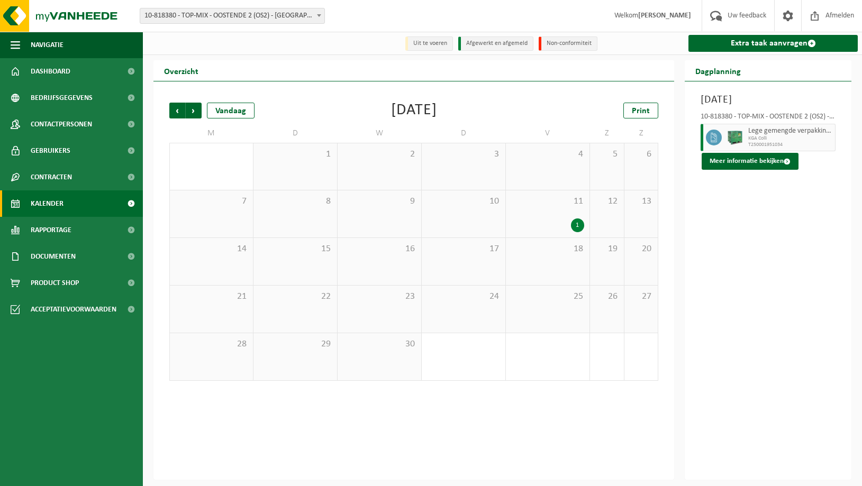
click at [570, 216] on div "11 1" at bounding box center [548, 213] width 84 height 47
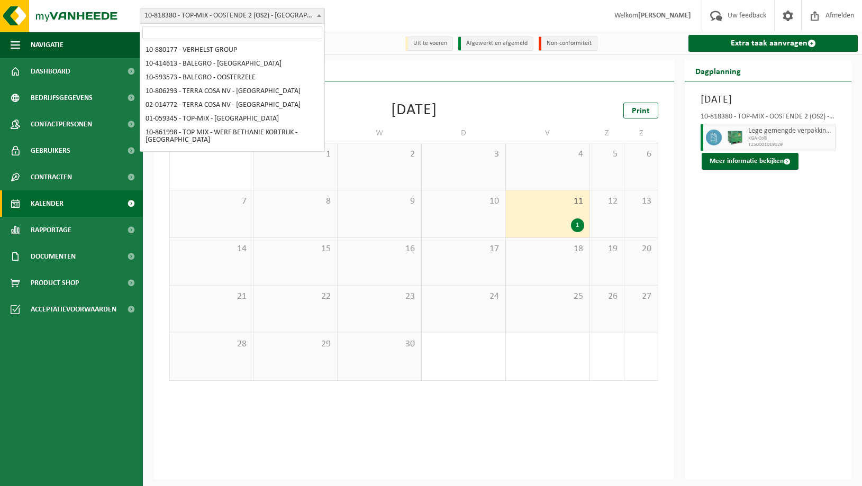
click at [210, 19] on span "10-818380 - TOP-MIX - OOSTENDE 2 (OS2) - [GEOGRAPHIC_DATA]" at bounding box center [232, 15] width 184 height 15
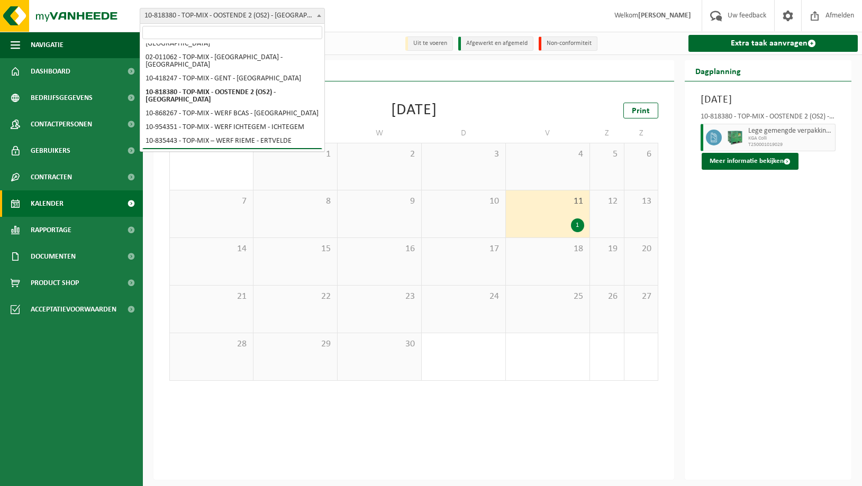
select select "2080"
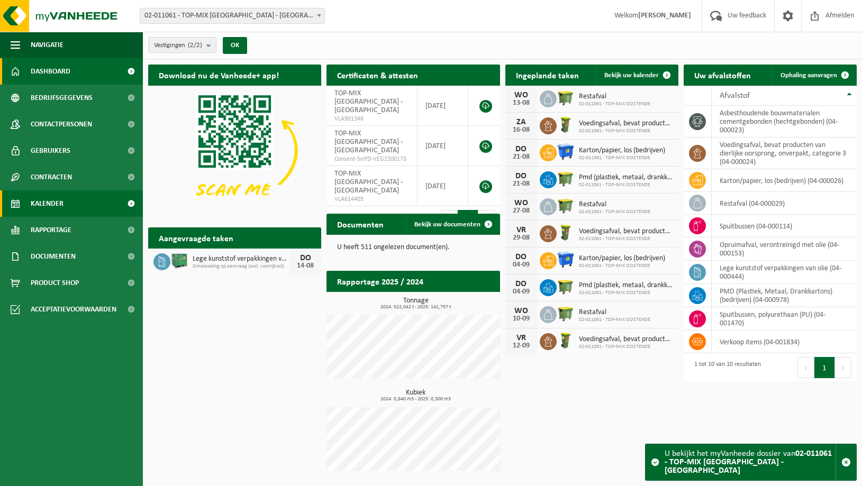
click at [45, 202] on span "Kalender" at bounding box center [47, 203] width 33 height 26
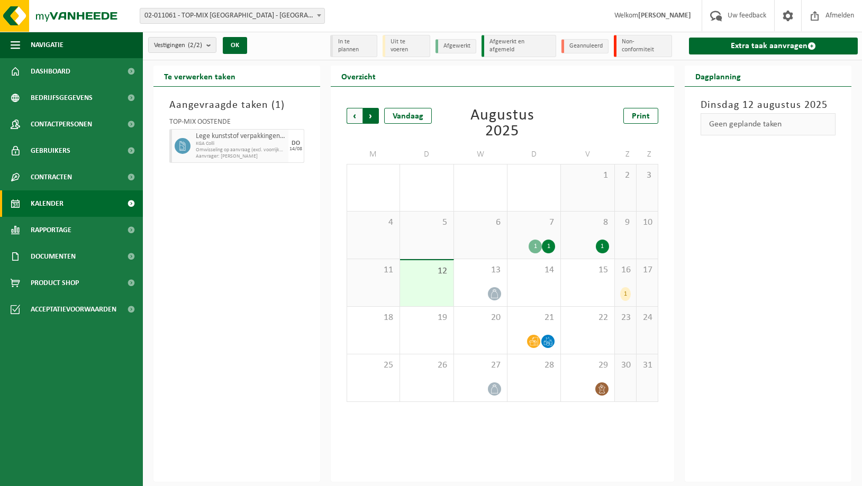
click at [350, 114] on span "Vorige" at bounding box center [354, 116] width 16 height 16
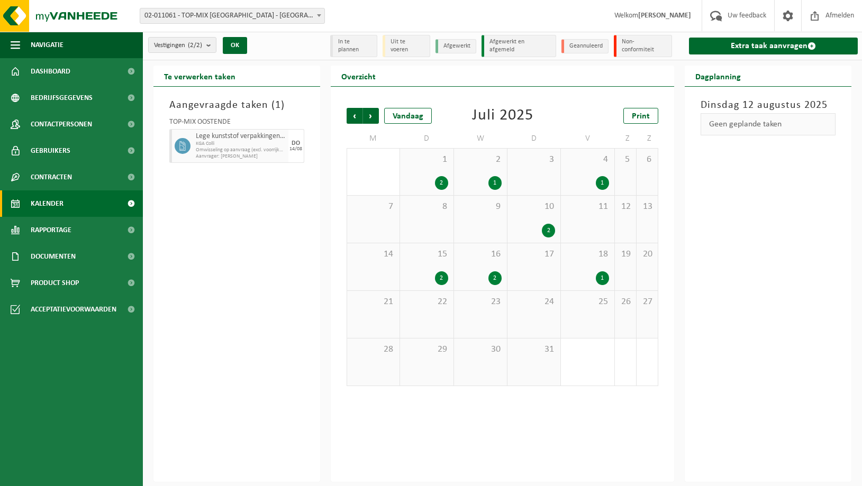
click at [380, 113] on div "Vorige Volgende Vandaag" at bounding box center [399, 116] width 106 height 16
click at [371, 117] on span "Volgende" at bounding box center [371, 116] width 16 height 16
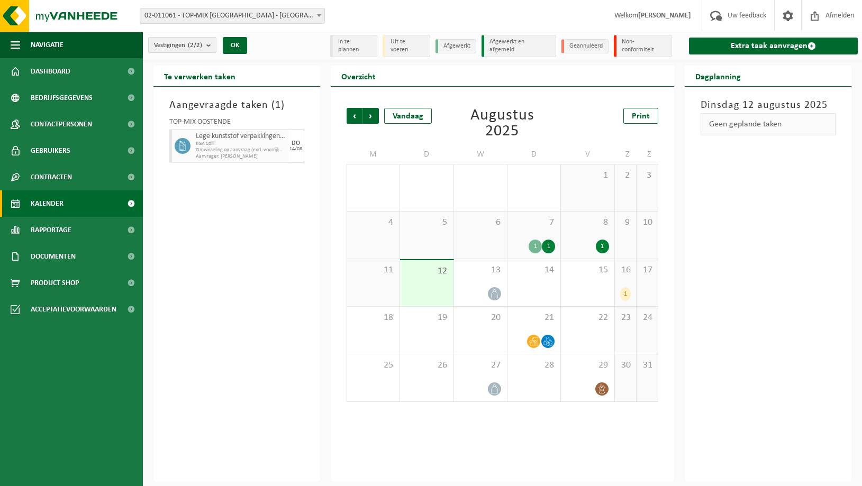
click at [528, 242] on div "1 1" at bounding box center [533, 247] width 42 height 14
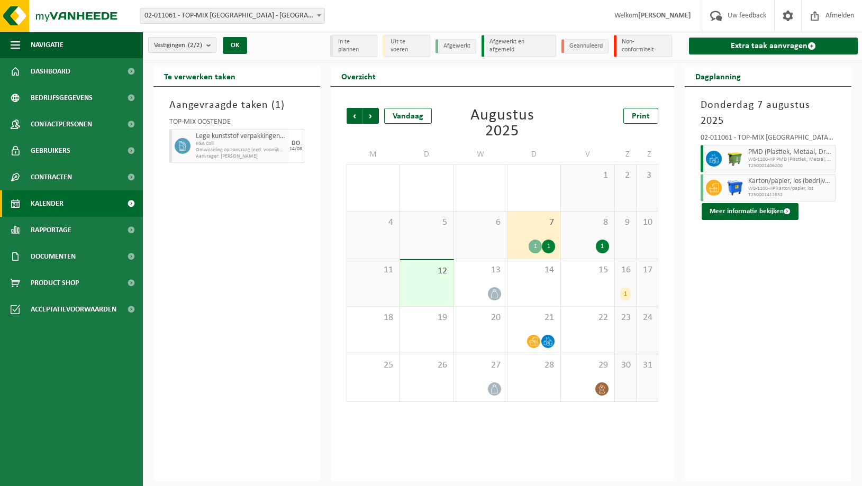
click at [586, 227] on div "8 1" at bounding box center [587, 235] width 53 height 47
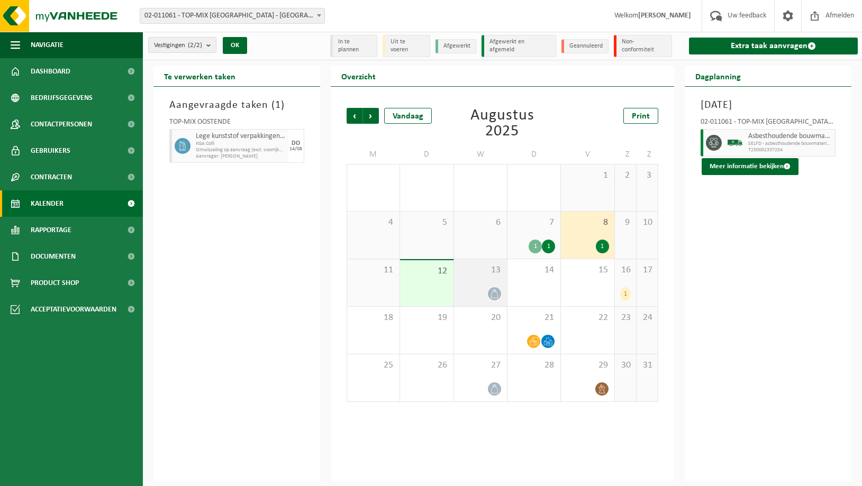
click at [491, 281] on div "13" at bounding box center [480, 282] width 53 height 47
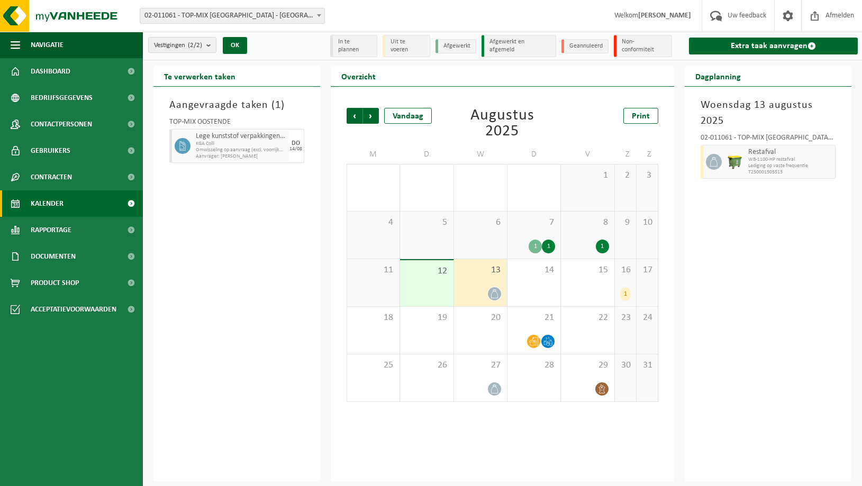
click at [621, 279] on div "16 1" at bounding box center [625, 282] width 21 height 47
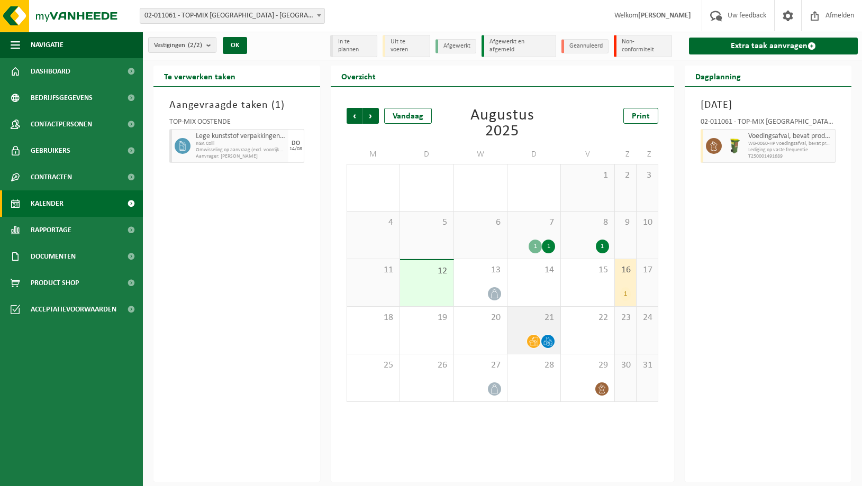
click at [522, 326] on div "21" at bounding box center [533, 330] width 53 height 47
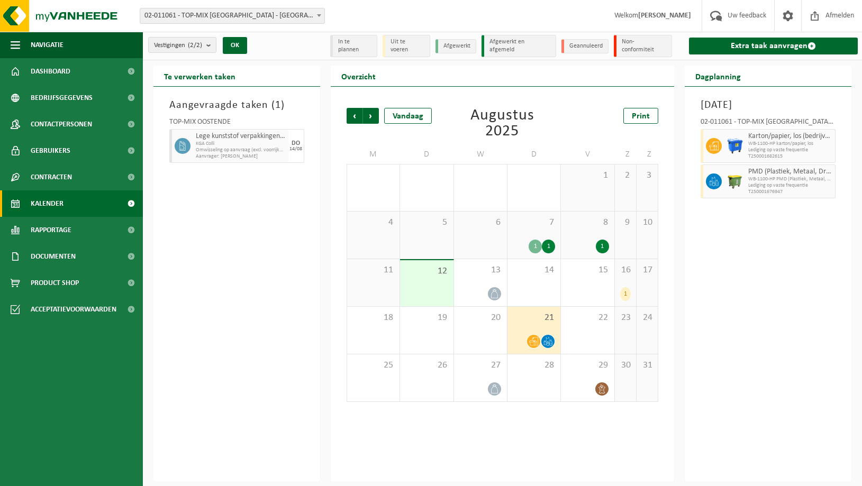
click at [588, 223] on span "8" at bounding box center [587, 223] width 42 height 12
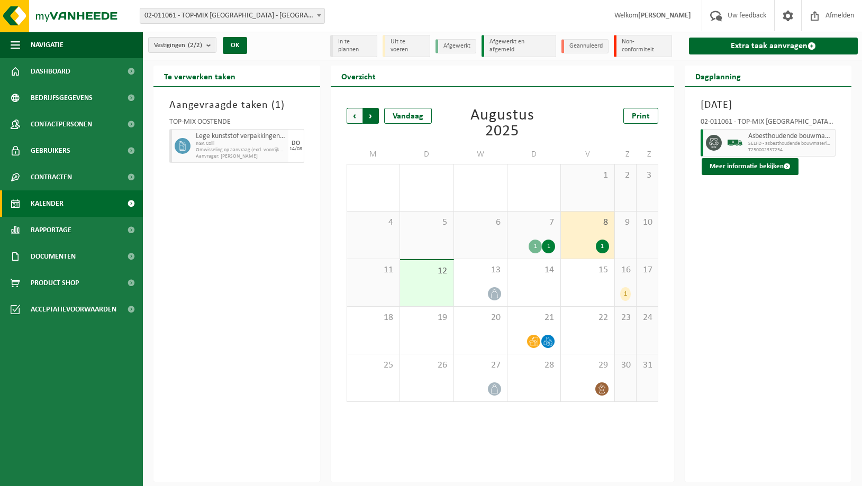
click at [350, 117] on span "Vorige" at bounding box center [354, 116] width 16 height 16
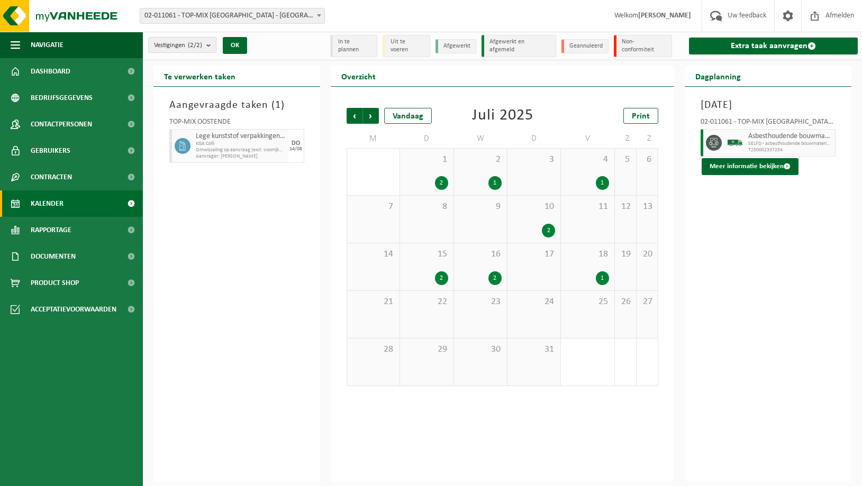
click at [583, 260] on div "18 1" at bounding box center [587, 266] width 53 height 47
click at [372, 115] on span "Volgende" at bounding box center [371, 116] width 16 height 16
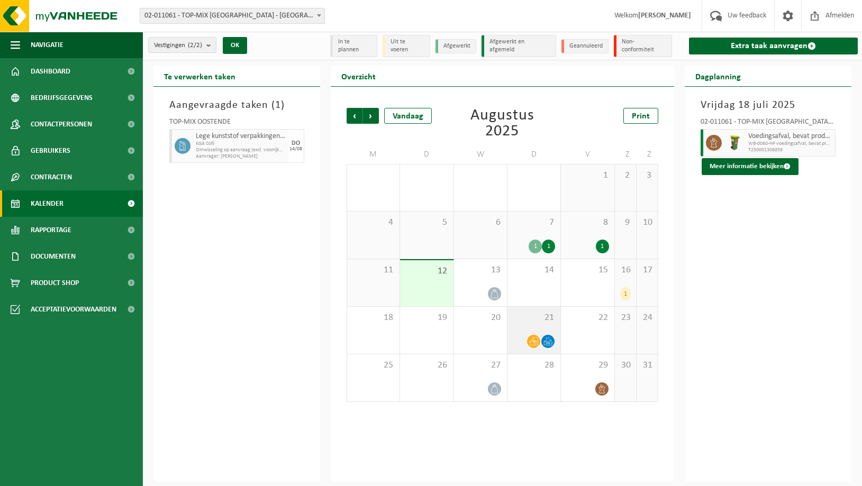
click at [524, 328] on div "21" at bounding box center [533, 330] width 53 height 47
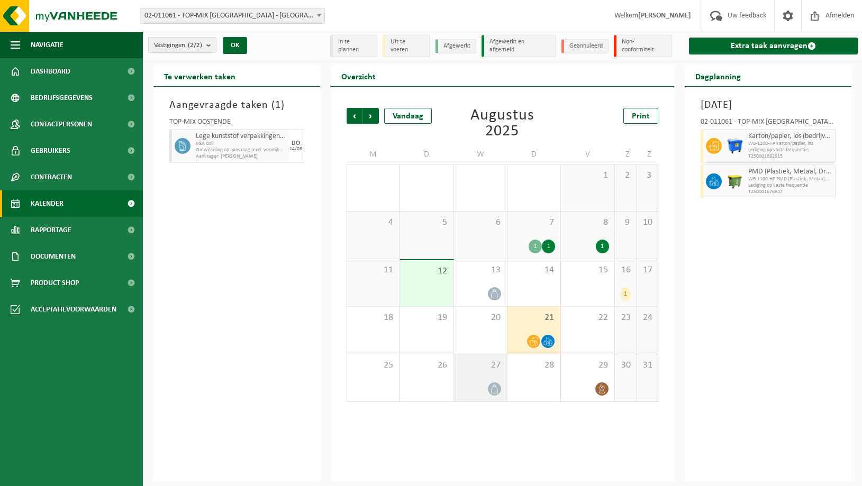
click at [469, 366] on span "27" at bounding box center [480, 366] width 42 height 12
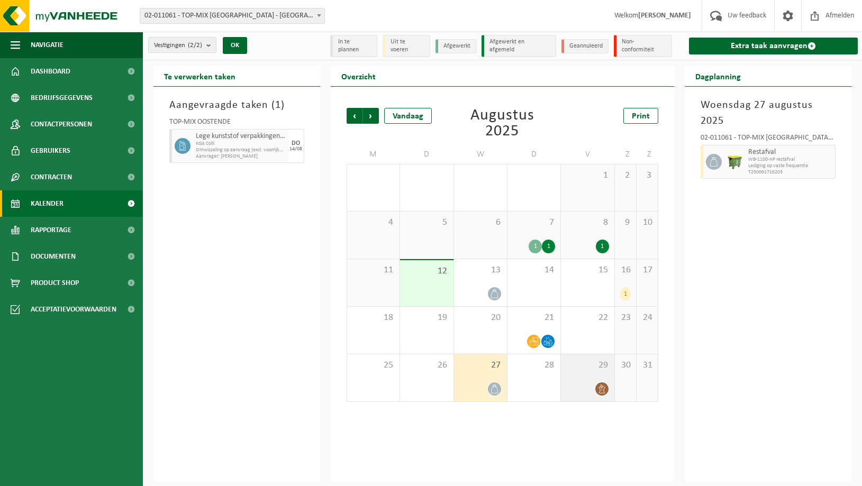
click at [594, 362] on span "29" at bounding box center [587, 366] width 42 height 12
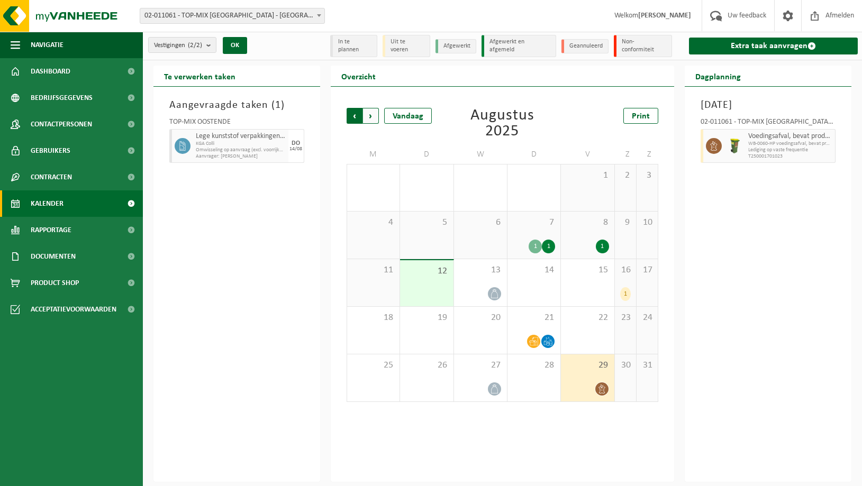
click at [364, 114] on span "Volgende" at bounding box center [371, 116] width 16 height 16
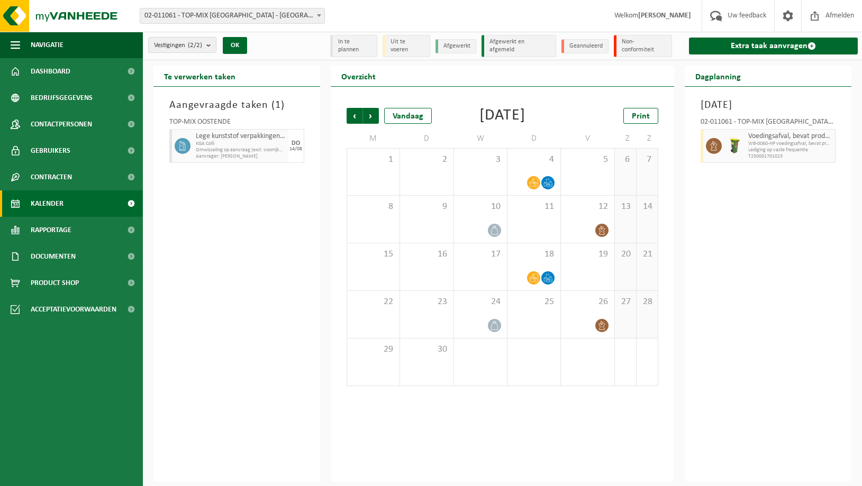
click at [364, 114] on span "Volgende" at bounding box center [371, 116] width 16 height 16
click at [351, 115] on span "Vorige" at bounding box center [354, 116] width 16 height 16
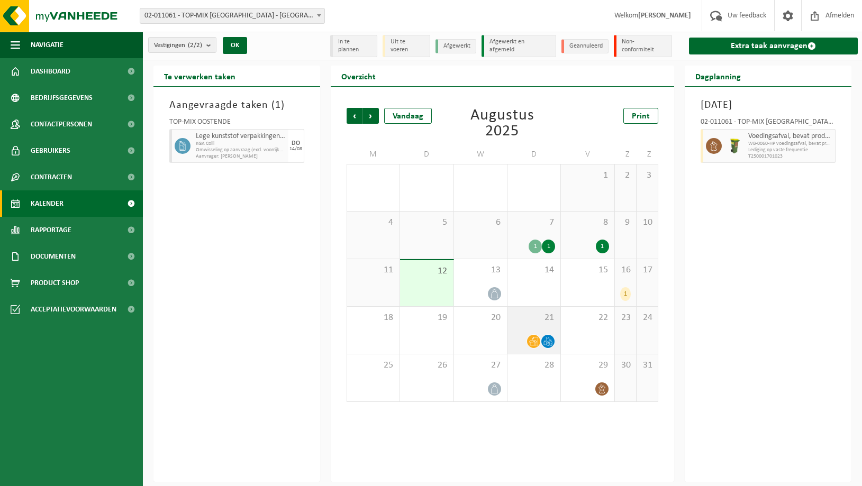
click at [532, 328] on div "21" at bounding box center [533, 330] width 53 height 47
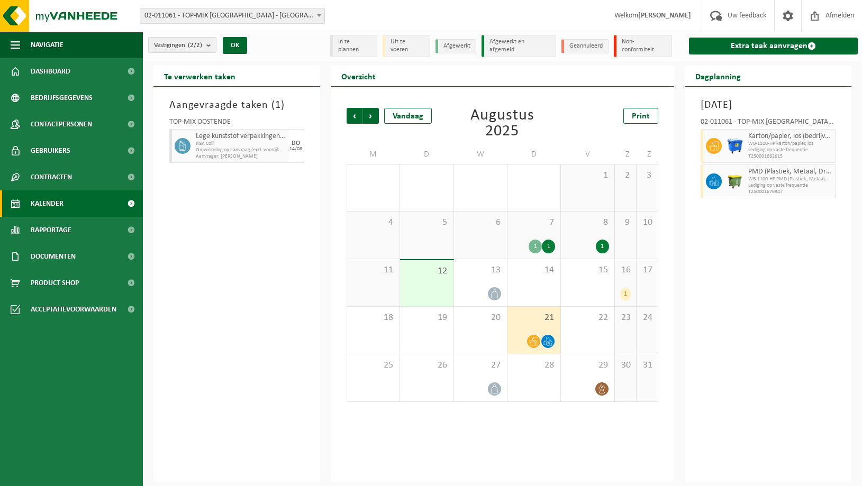
click at [536, 235] on div "7 1 1" at bounding box center [533, 235] width 53 height 47
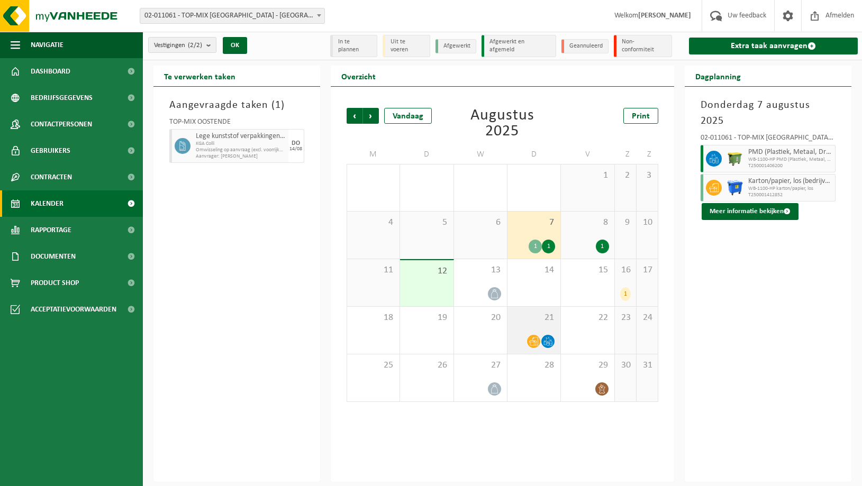
click at [533, 327] on div "21" at bounding box center [533, 330] width 53 height 47
